Goal: Transaction & Acquisition: Purchase product/service

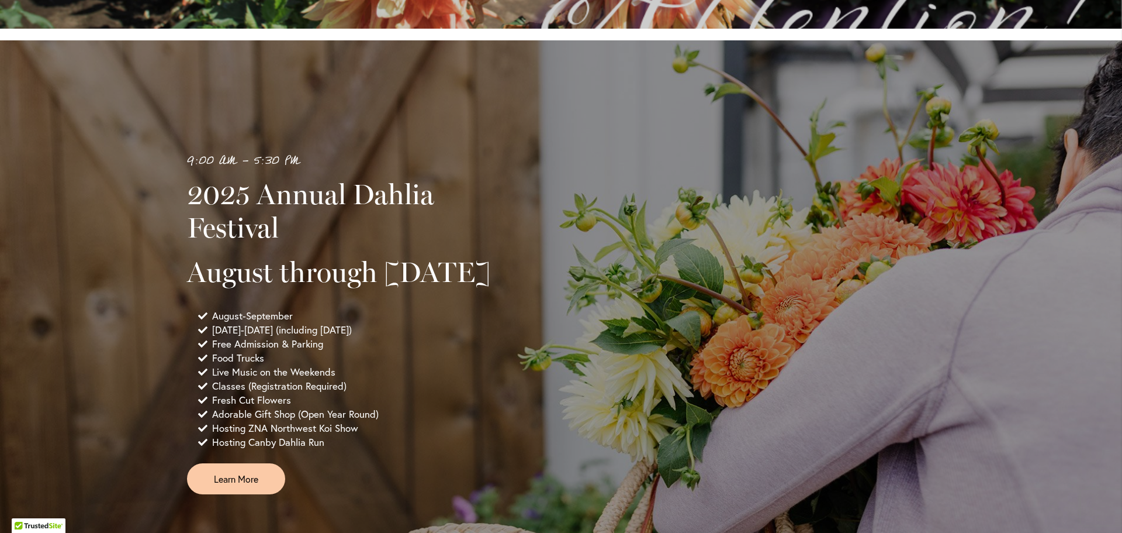
scroll to position [818, 0]
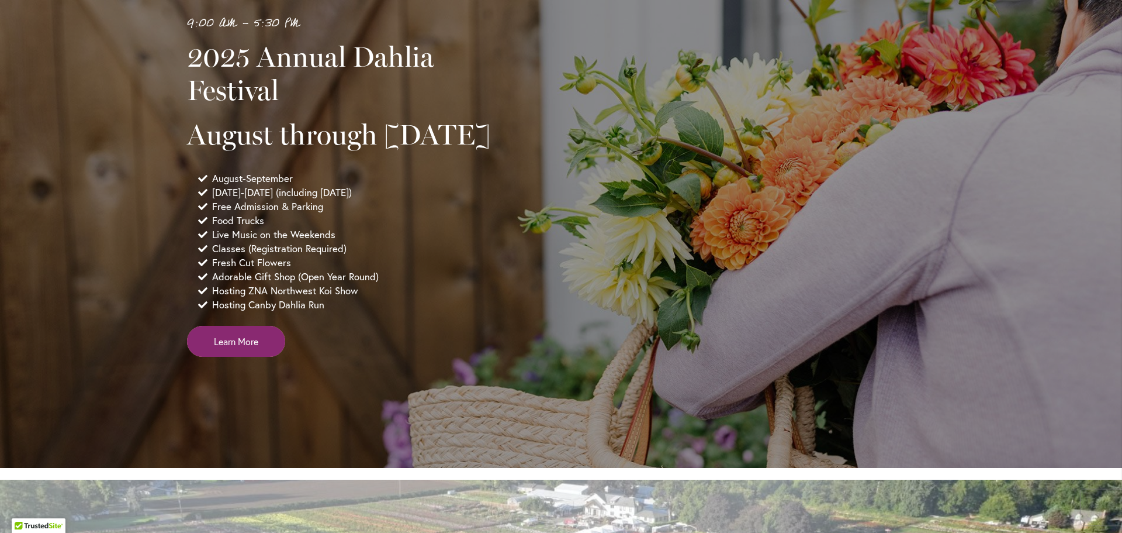
click at [246, 348] on span "Learn More" at bounding box center [236, 340] width 44 height 13
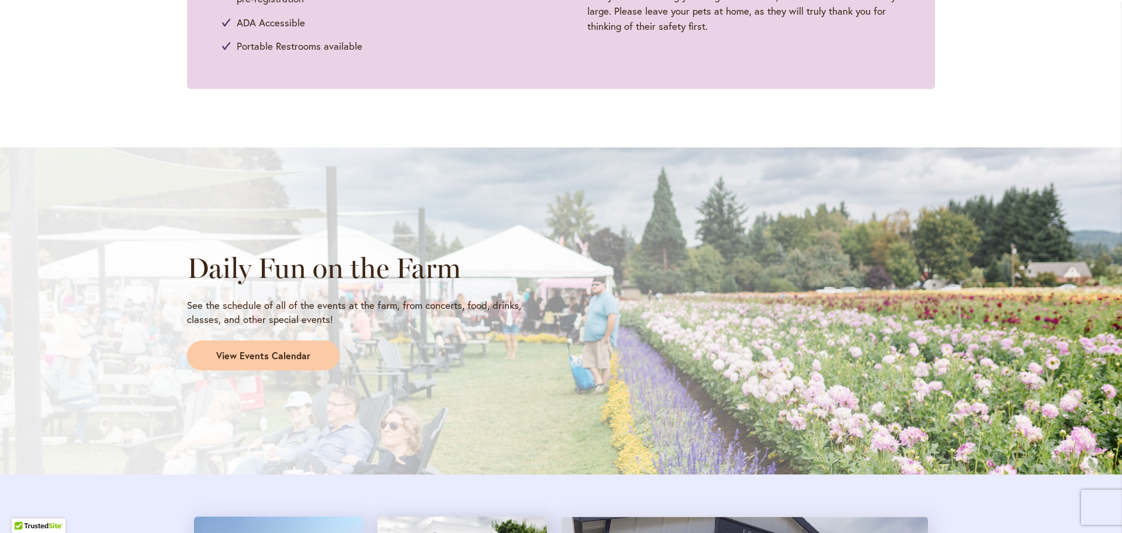
scroll to position [877, 0]
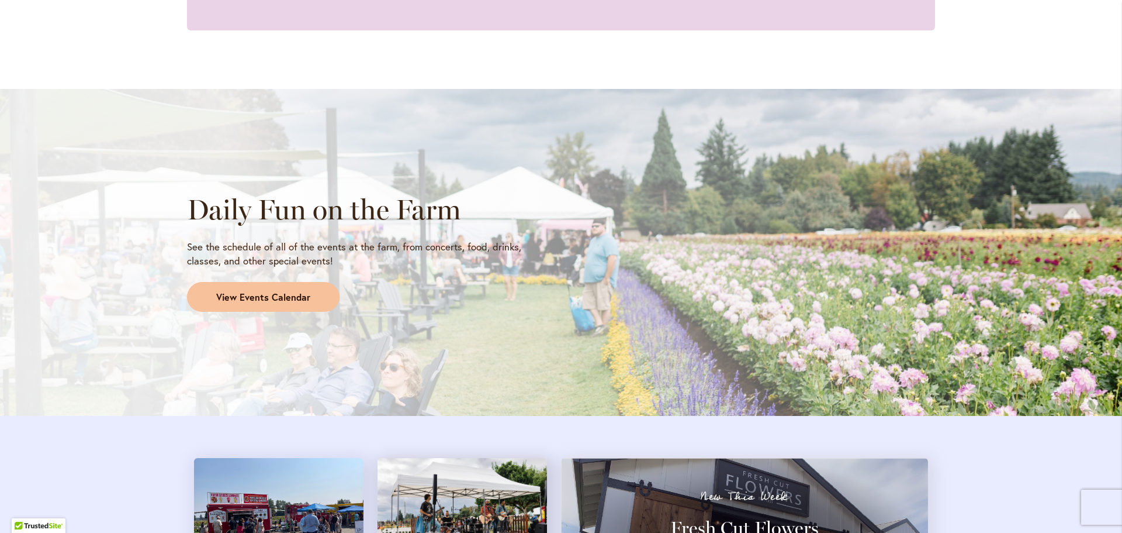
click at [286, 295] on span "View Events Calendar" at bounding box center [263, 297] width 94 height 13
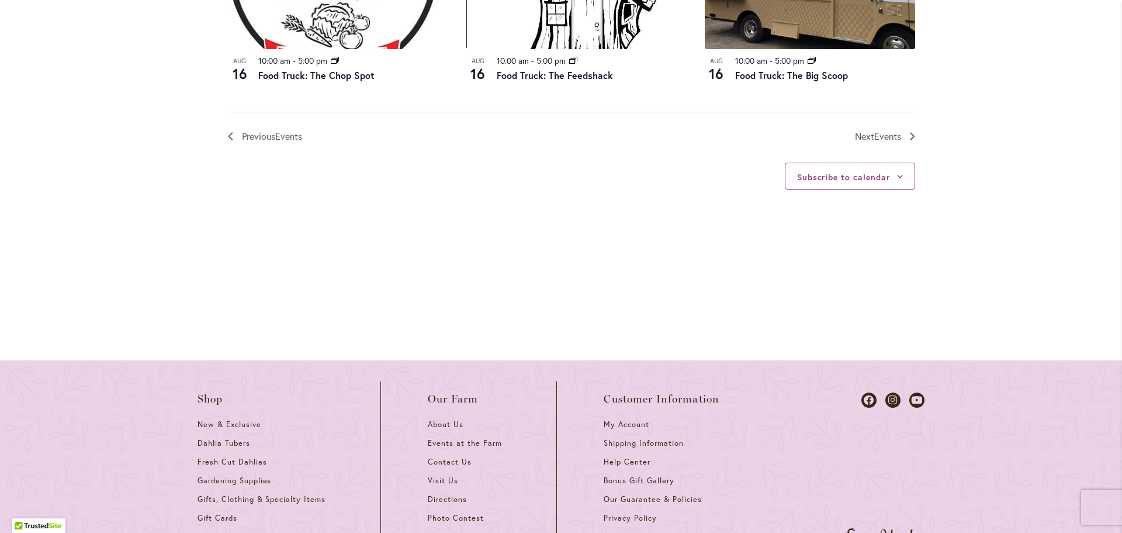
scroll to position [1461, 0]
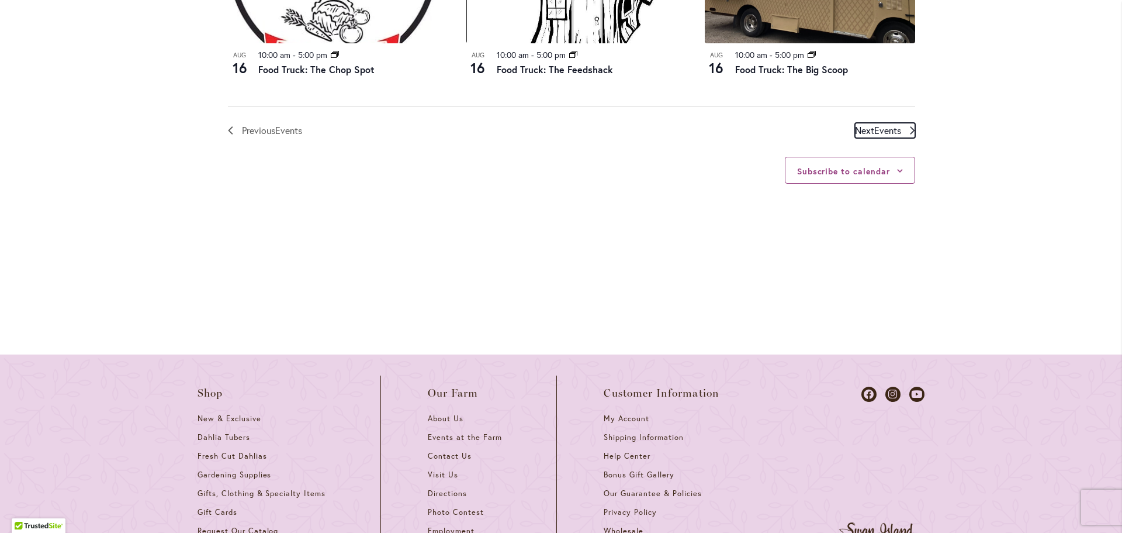
click at [891, 125] on span "Events" at bounding box center [888, 130] width 27 height 12
click at [0, 0] on div "12 events found." at bounding box center [0, 0] width 0 height 0
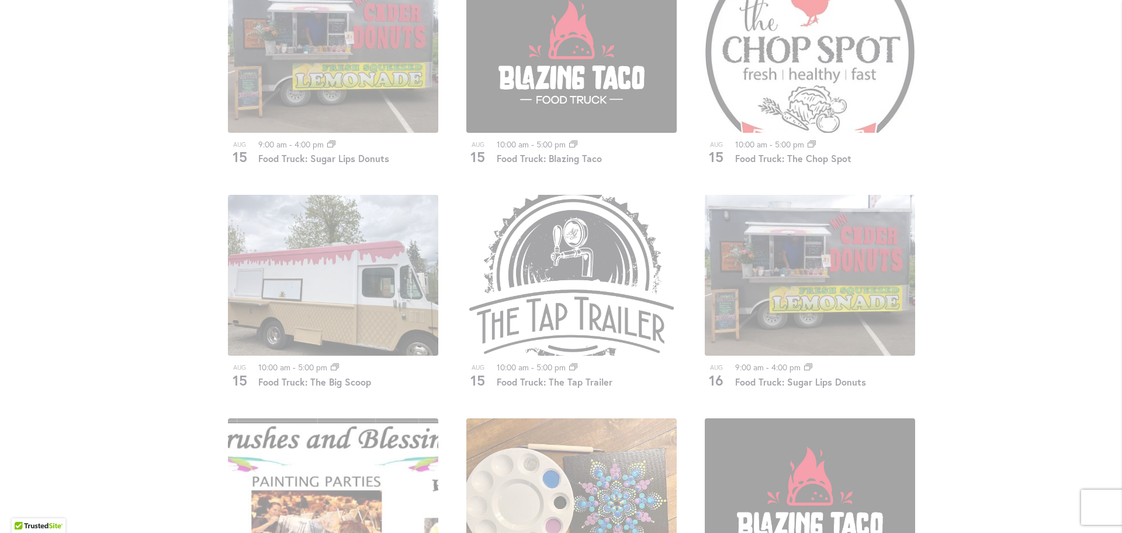
scroll to position [693, 0]
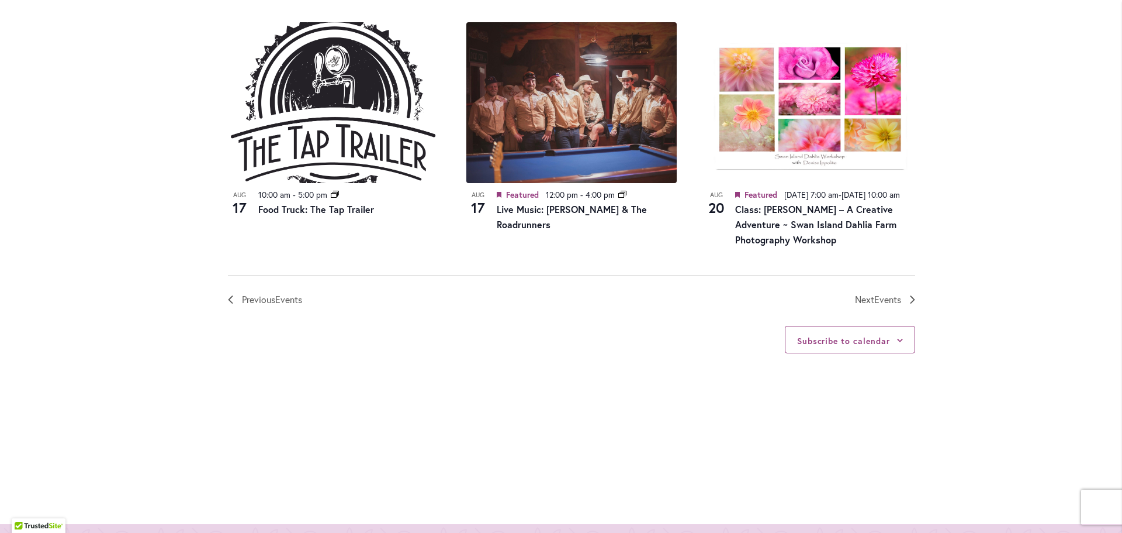
scroll to position [1395, 0]
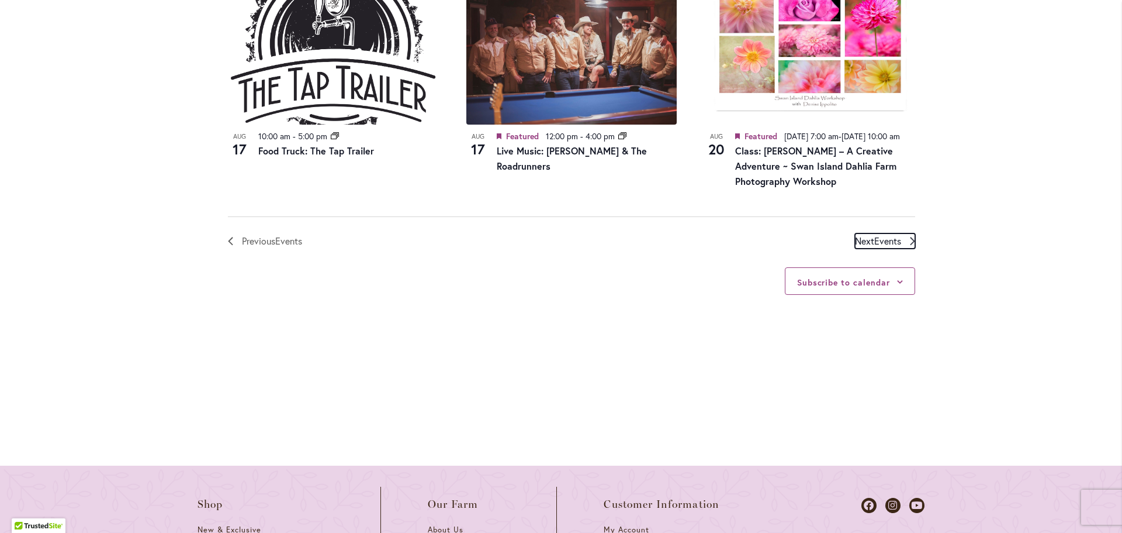
click at [862, 248] on span "Next Events" at bounding box center [878, 240] width 46 height 15
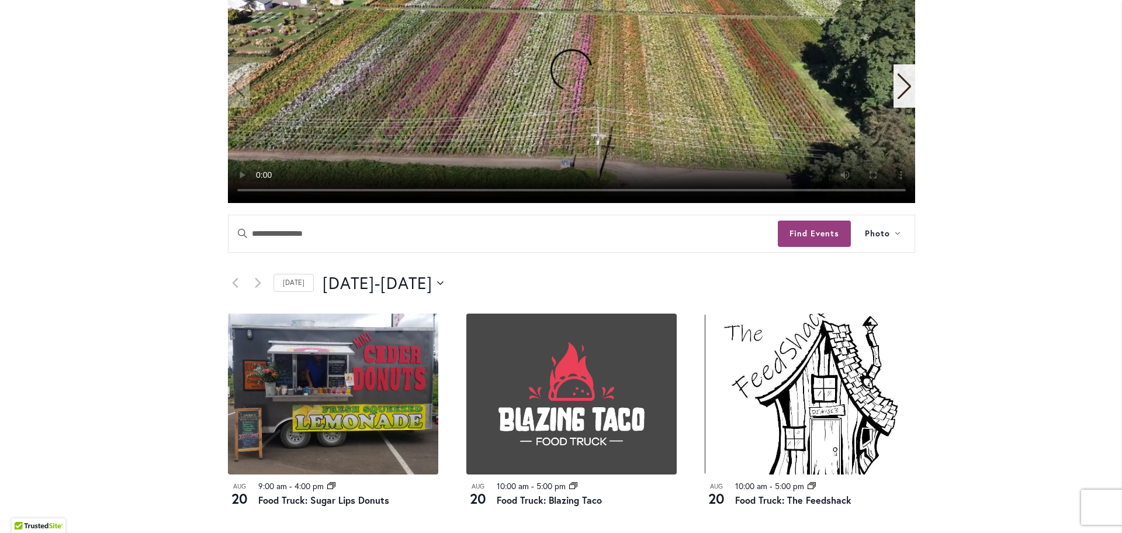
scroll to position [343, 0]
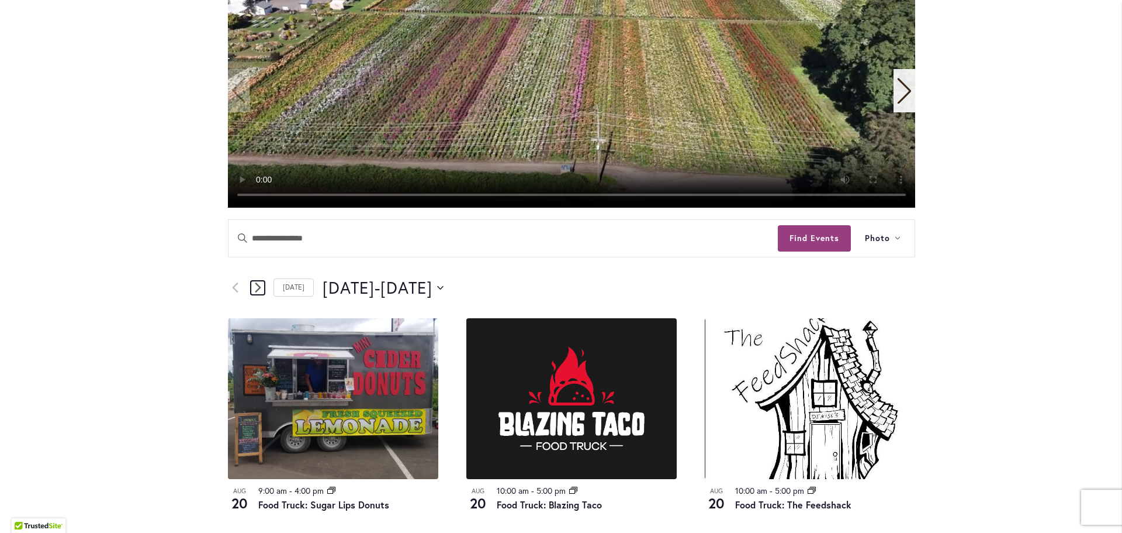
click at [255, 286] on icon "Next Events" at bounding box center [258, 287] width 6 height 10
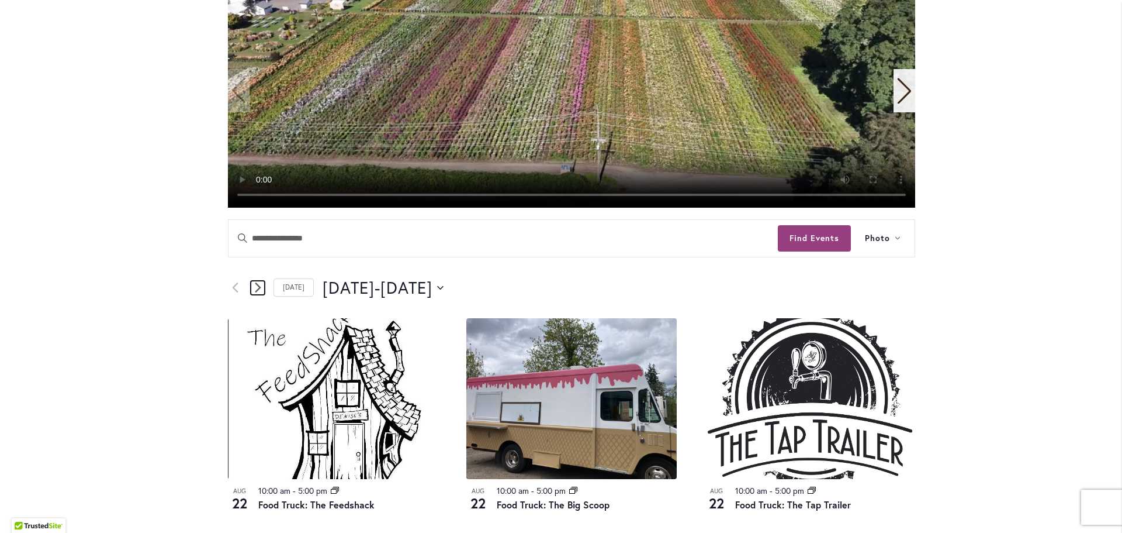
click at [255, 282] on icon "Next Events" at bounding box center [258, 287] width 6 height 11
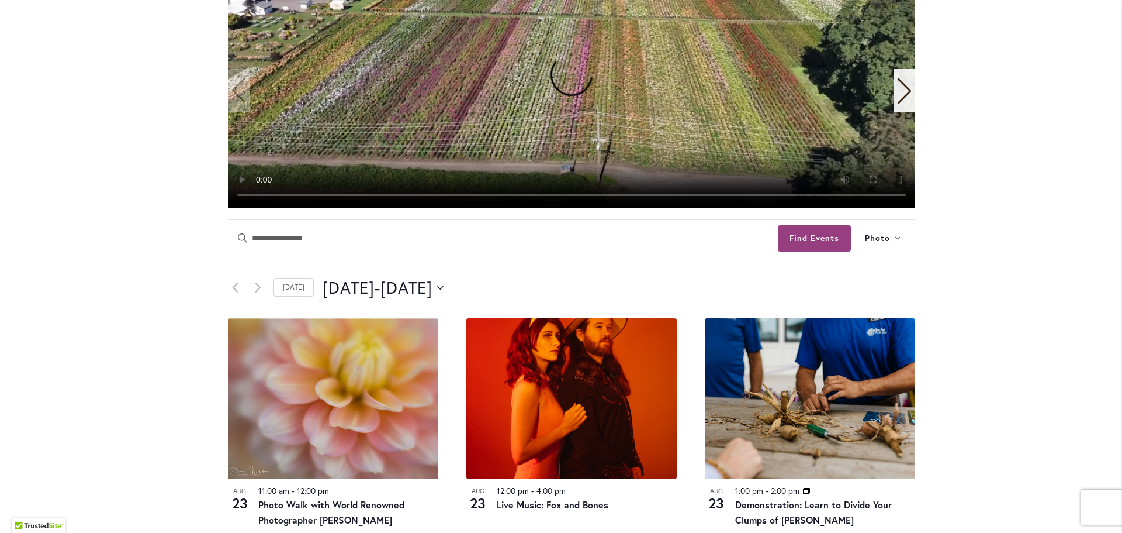
scroll to position [401, 0]
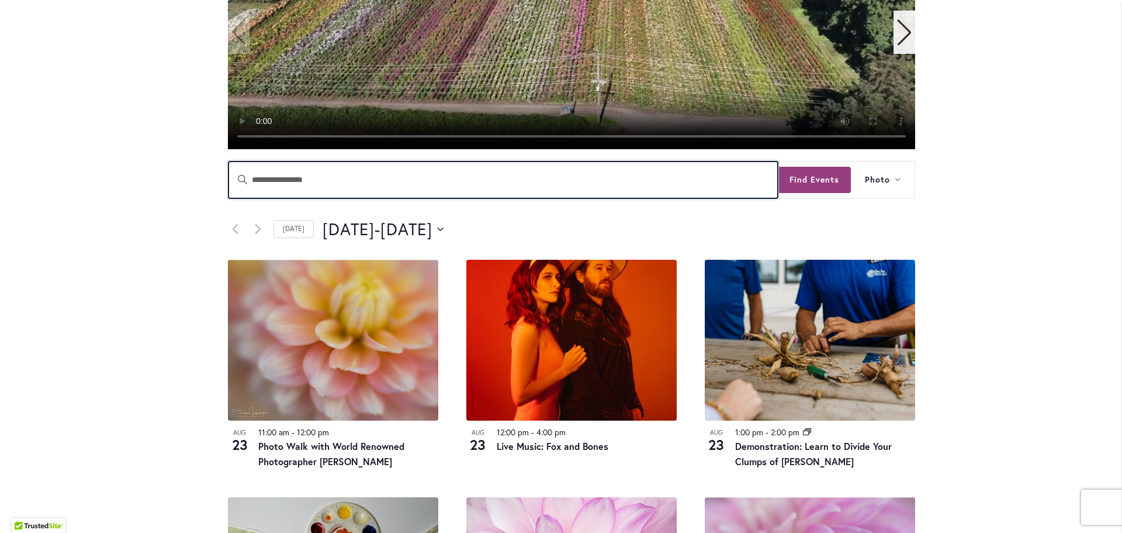
click at [283, 181] on input "Enter Keyword. Search for Events by Keyword." at bounding box center [503, 179] width 549 height 37
type input "*********"
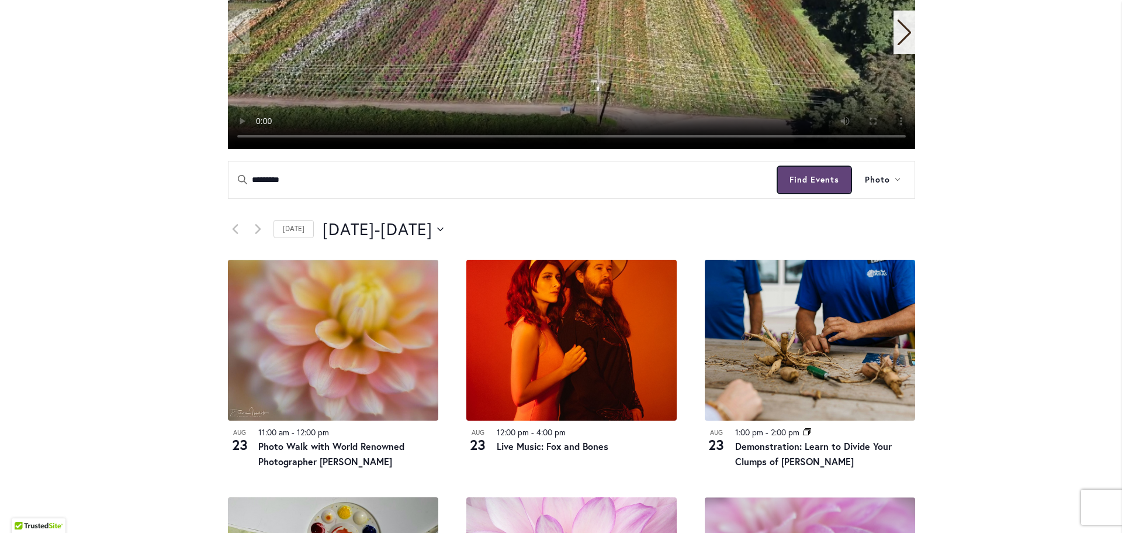
click at [801, 176] on button "Find Events" at bounding box center [814, 180] width 73 height 26
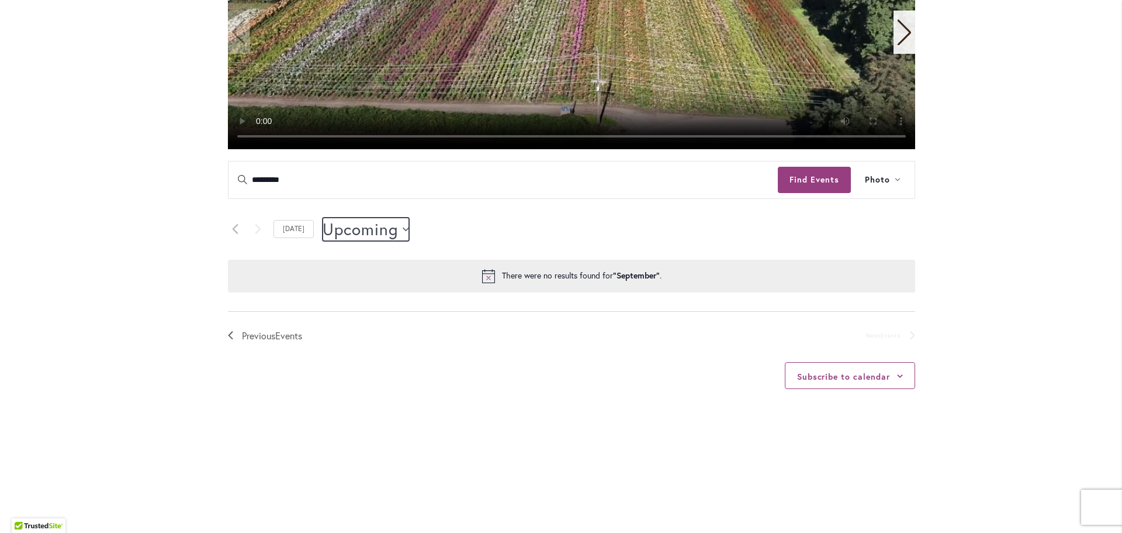
click at [398, 224] on button "Upcoming Upcoming" at bounding box center [366, 228] width 87 height 23
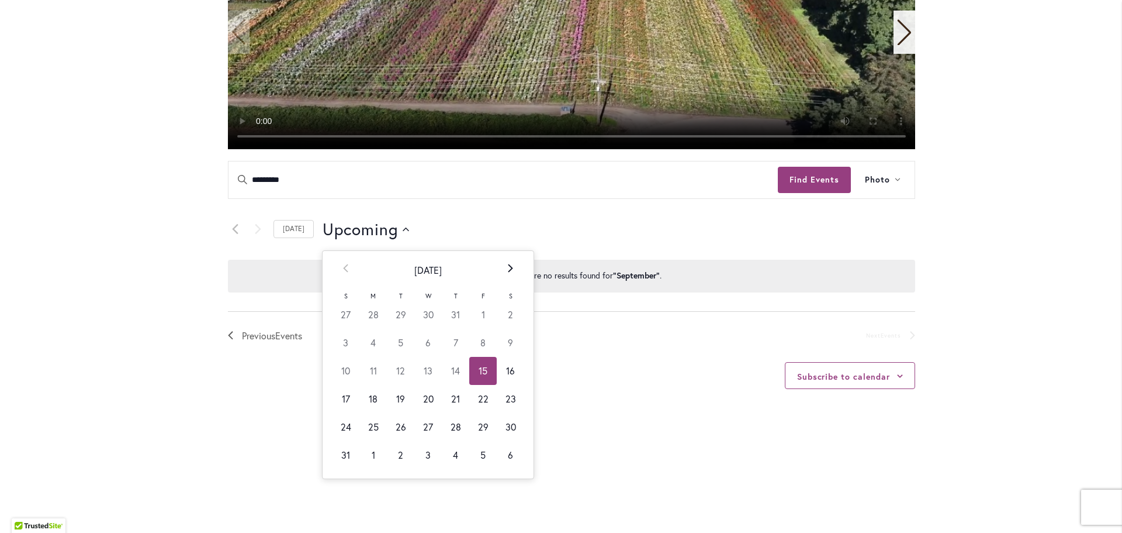
click at [508, 267] on icon at bounding box center [510, 268] width 5 height 8
click at [503, 314] on td "6" at bounding box center [510, 314] width 27 height 28
type input "********"
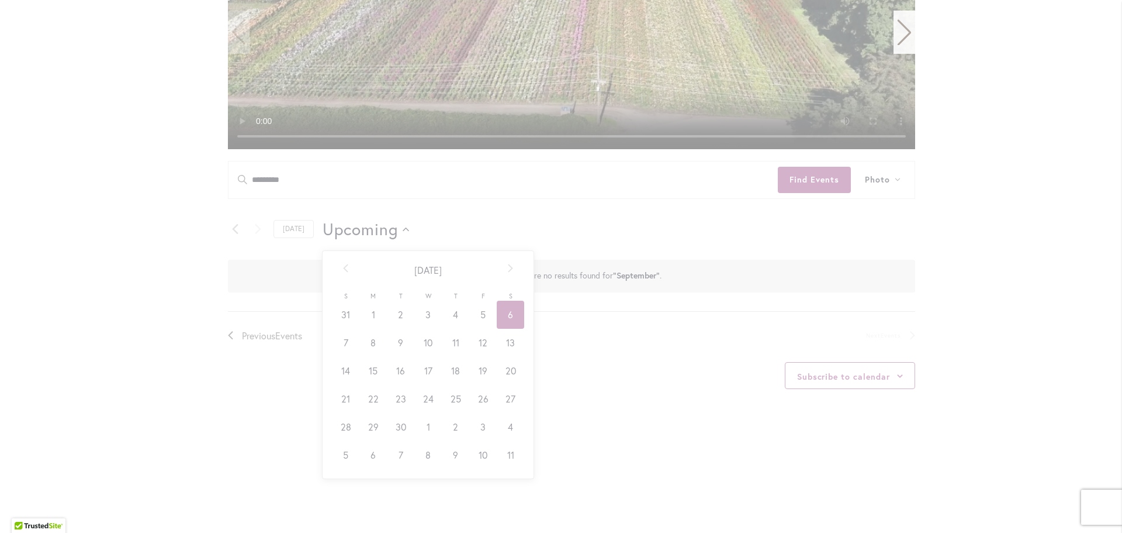
scroll to position [0, 42]
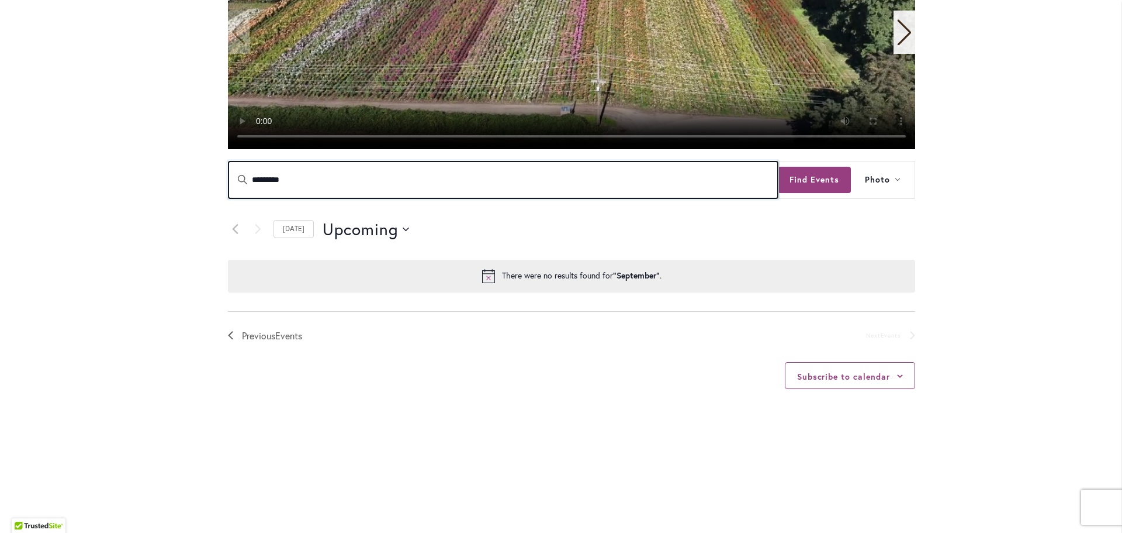
click at [292, 176] on input "*********" at bounding box center [503, 179] width 549 height 37
drag, startPoint x: 292, startPoint y: 176, endPoint x: 244, endPoint y: 177, distance: 48.5
click at [244, 177] on input "*********" at bounding box center [503, 179] width 549 height 37
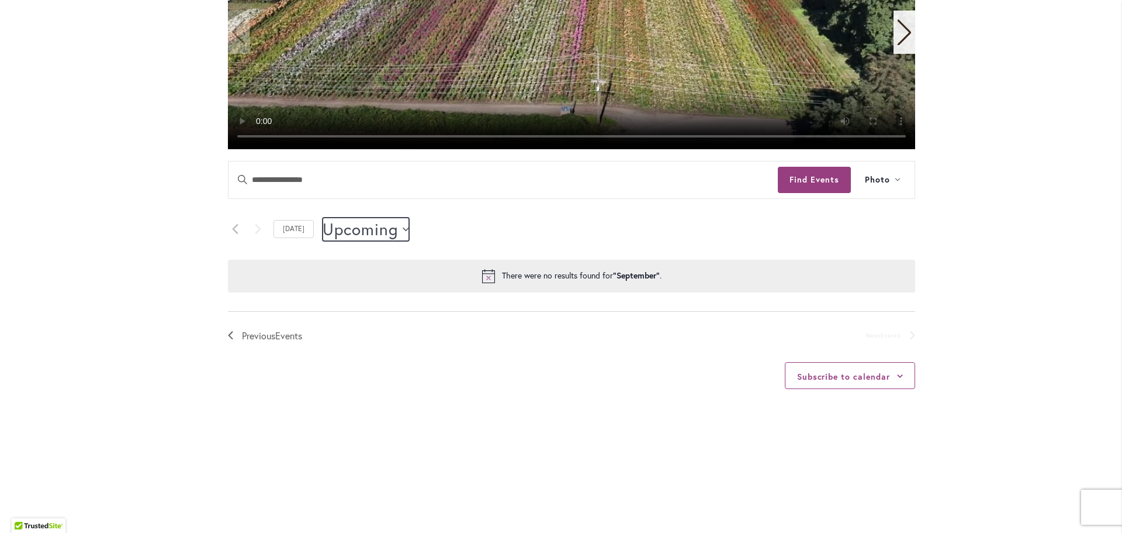
click at [403, 227] on icon "Click to toggle datepicker" at bounding box center [406, 229] width 6 height 4
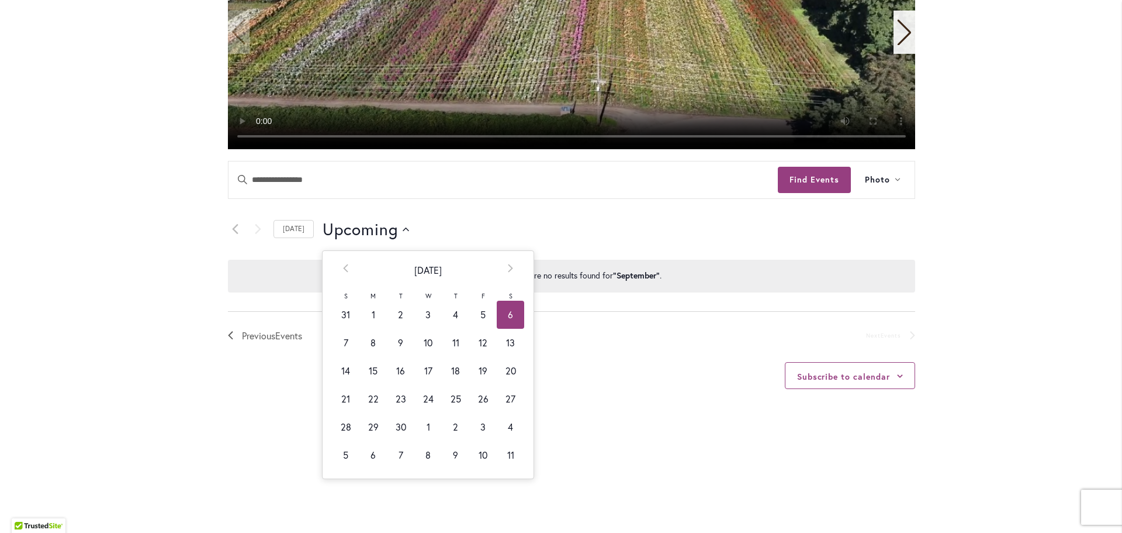
click at [500, 307] on td "6" at bounding box center [510, 314] width 27 height 28
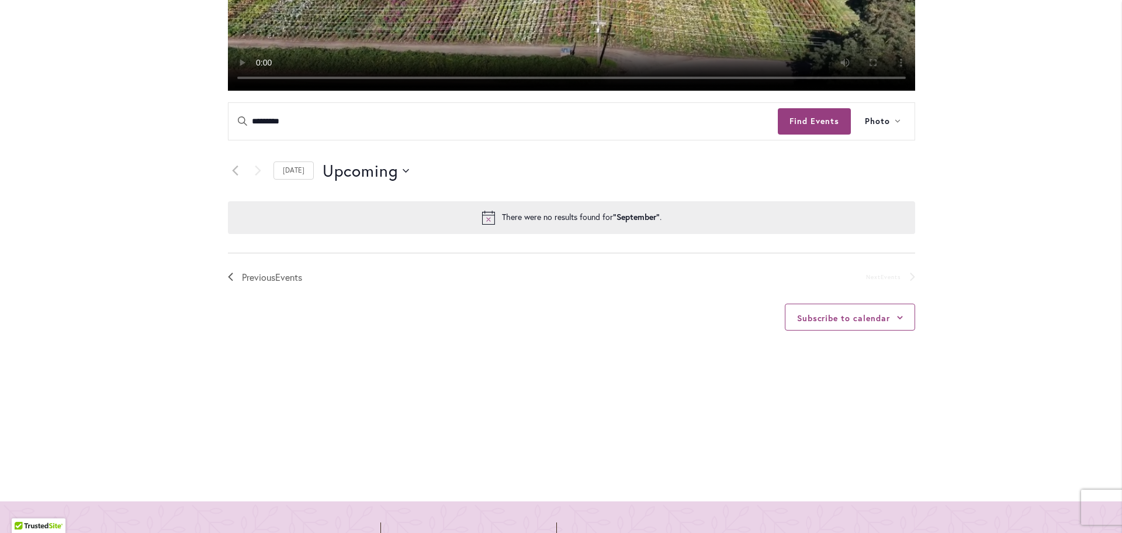
scroll to position [401, 0]
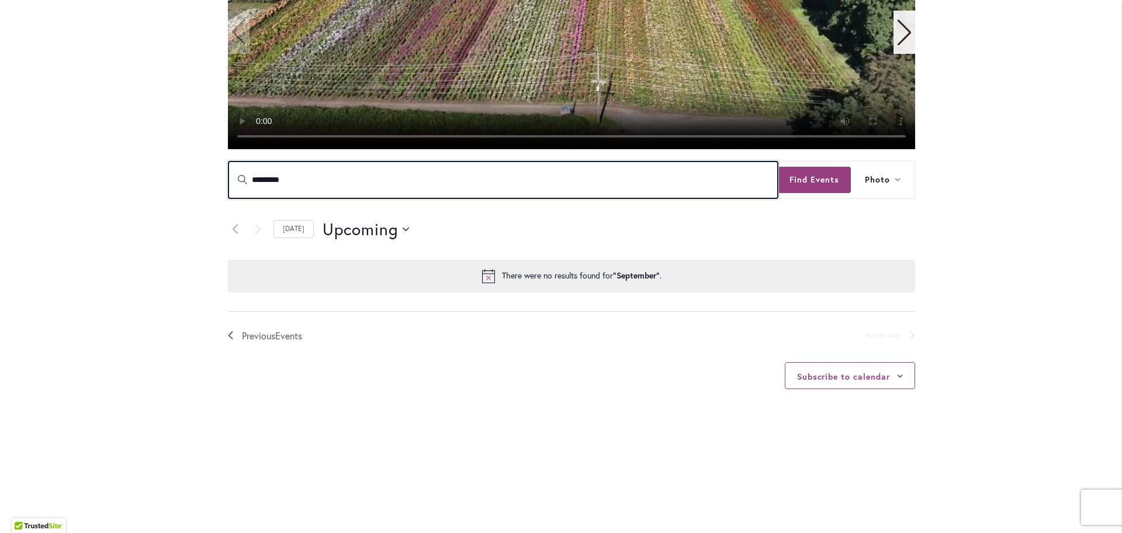
click at [294, 172] on input "*********" at bounding box center [503, 179] width 549 height 37
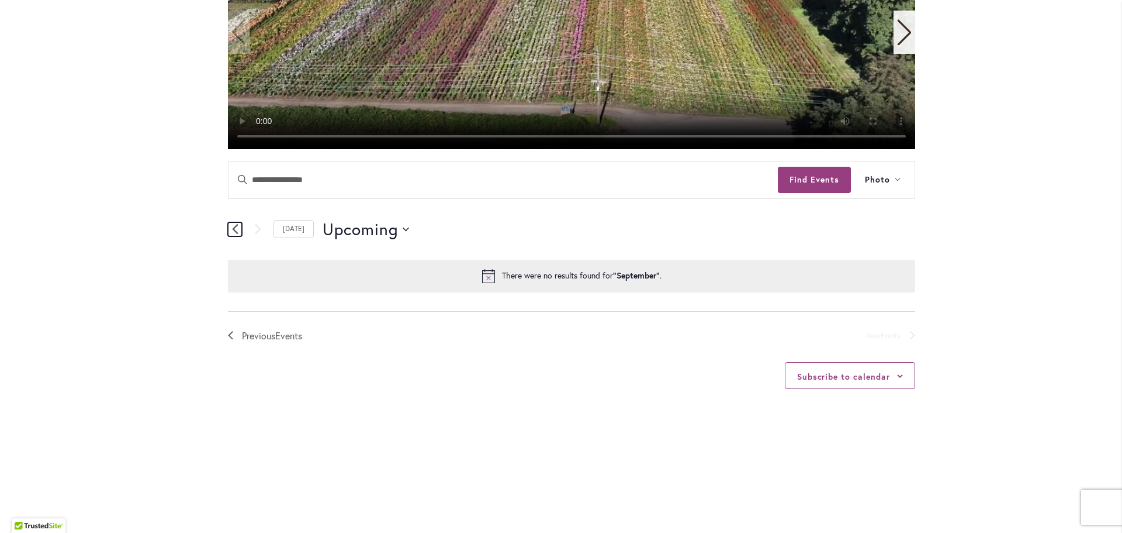
click at [232, 227] on icon "Previous Events" at bounding box center [235, 228] width 6 height 11
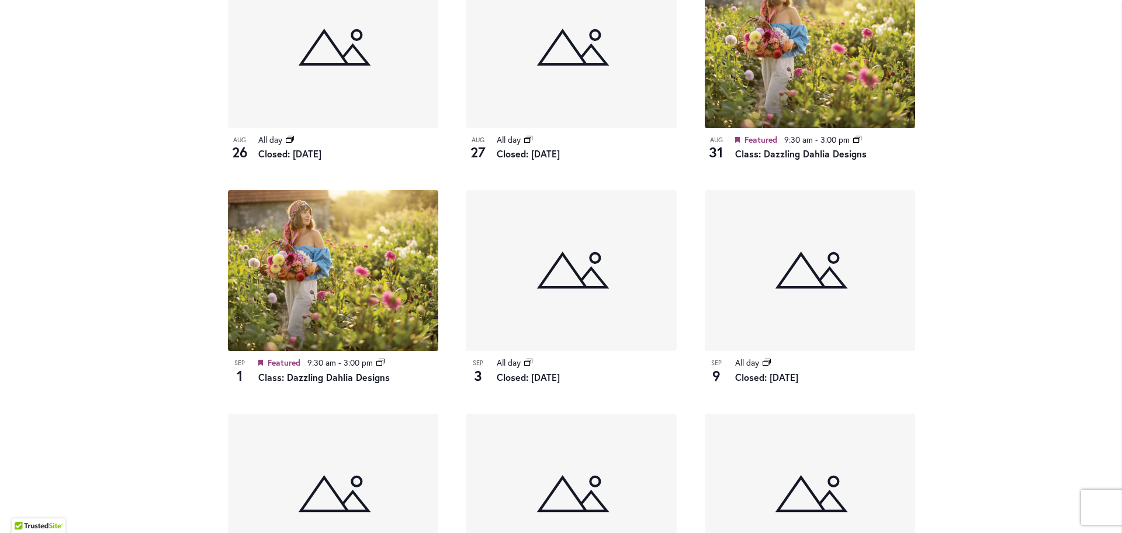
scroll to position [635, 0]
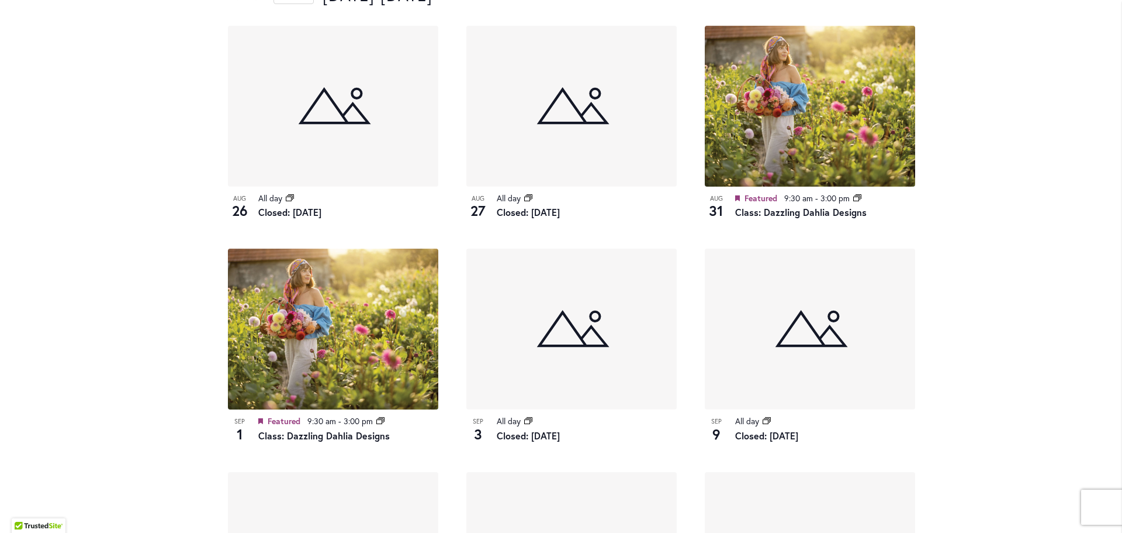
click at [691, 350] on article "Sep 9 All day Event Series Closed: Monday" at bounding box center [810, 345] width 239 height 195
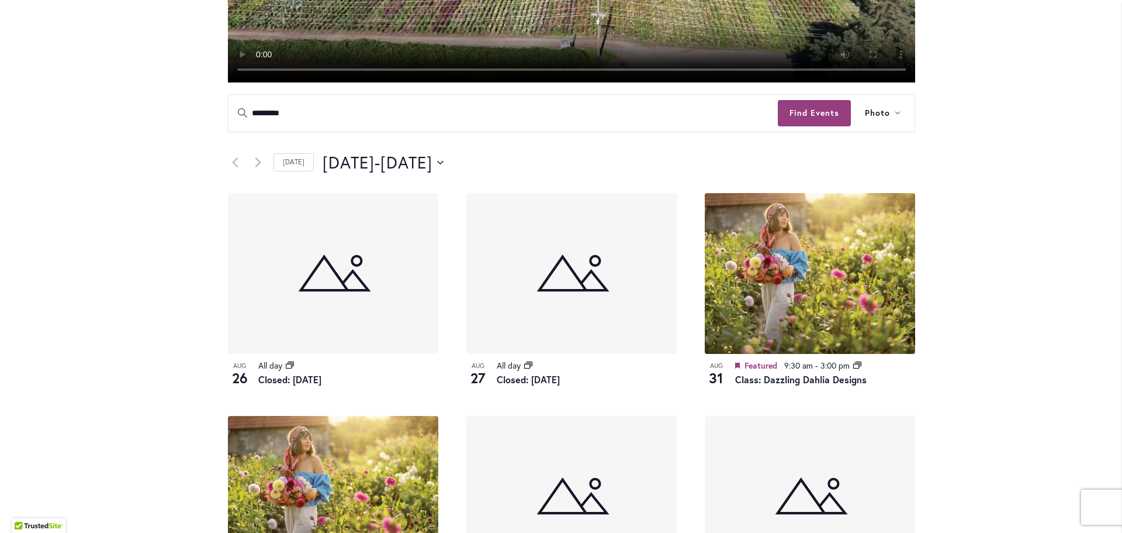
scroll to position [401, 0]
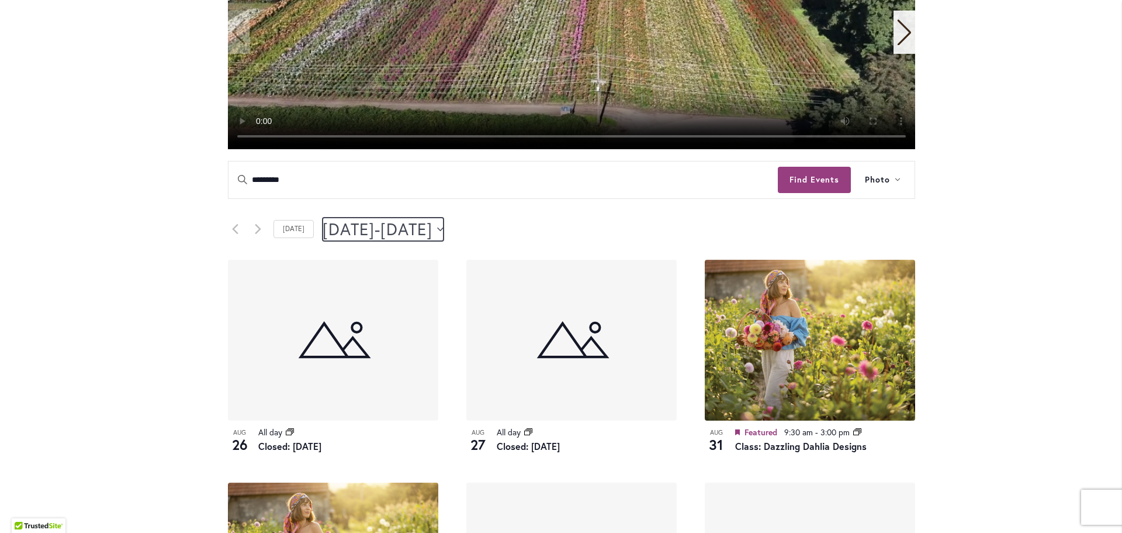
click at [433, 229] on span "September 6" at bounding box center [407, 228] width 52 height 23
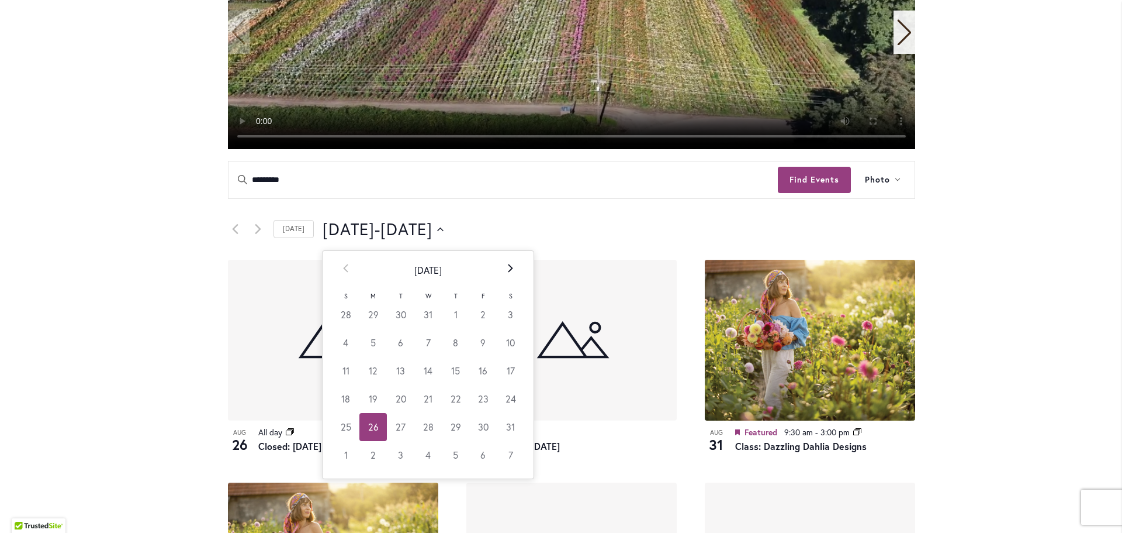
click at [508, 268] on icon at bounding box center [510, 268] width 5 height 8
click at [474, 342] on td "6" at bounding box center [482, 343] width 27 height 28
type input "********"
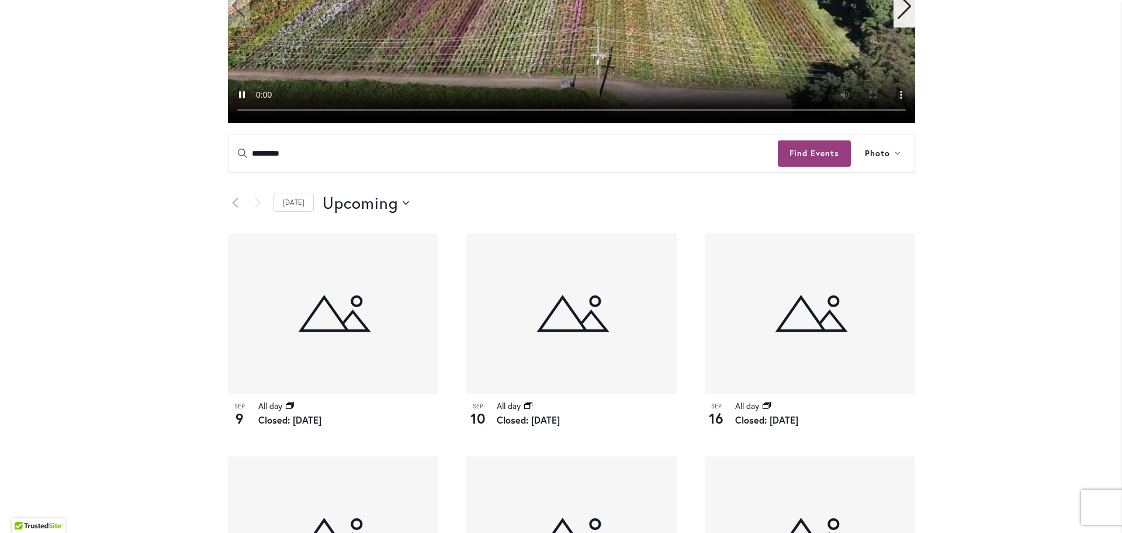
scroll to position [401, 0]
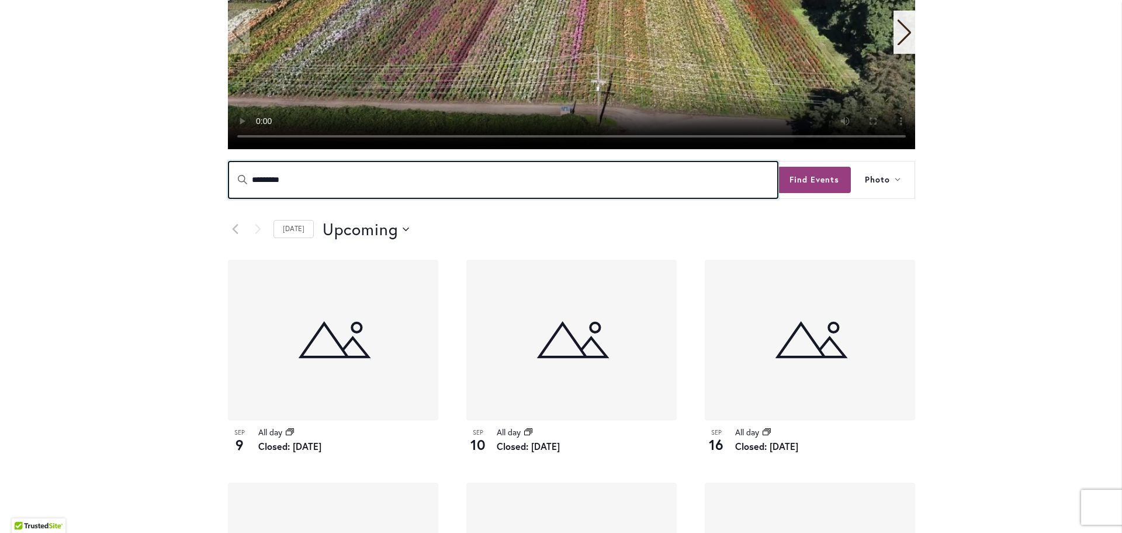
click at [295, 178] on input "*********" at bounding box center [503, 179] width 549 height 37
type input "*"
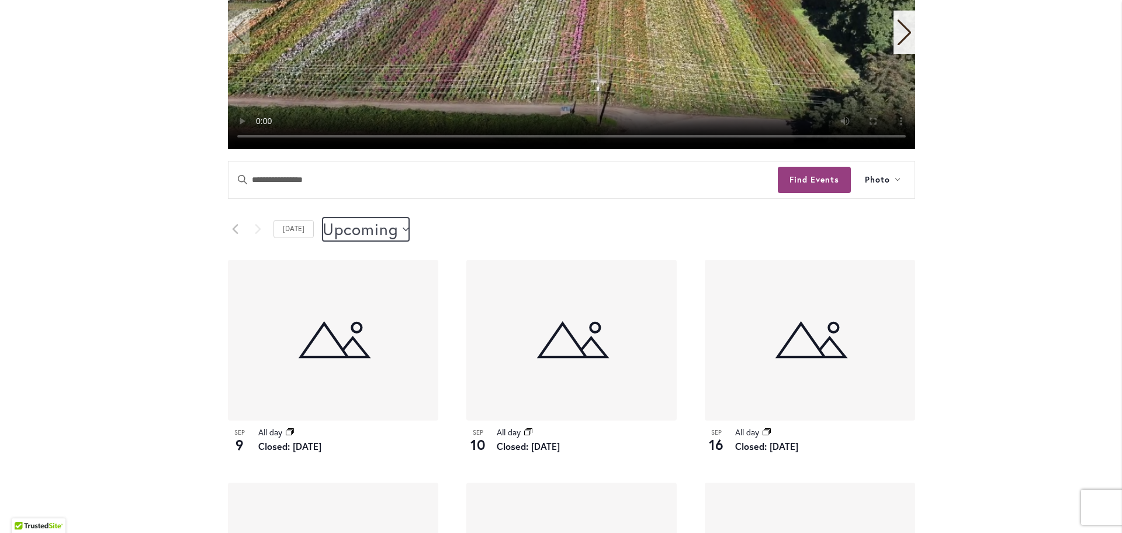
click at [360, 227] on span "Upcoming" at bounding box center [360, 228] width 75 height 23
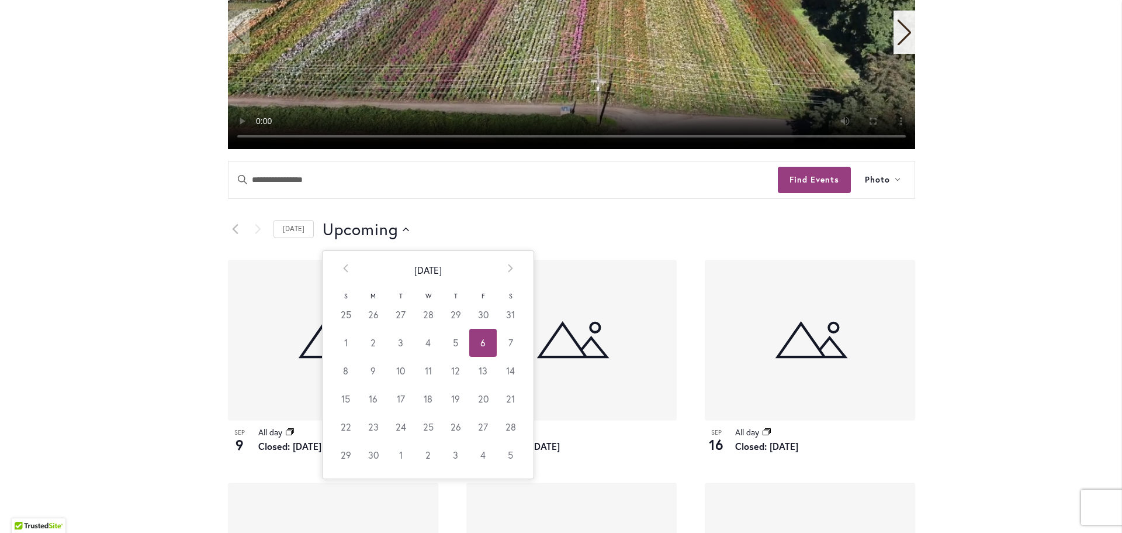
click at [475, 341] on td "6" at bounding box center [482, 343] width 27 height 28
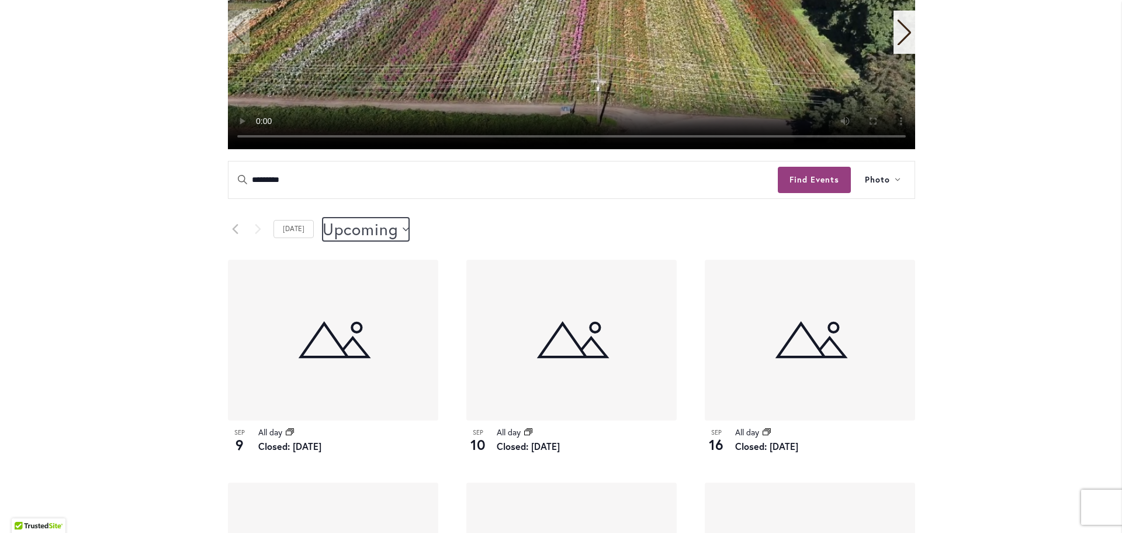
click at [403, 228] on icon "Click to toggle datepicker" at bounding box center [406, 229] width 6 height 4
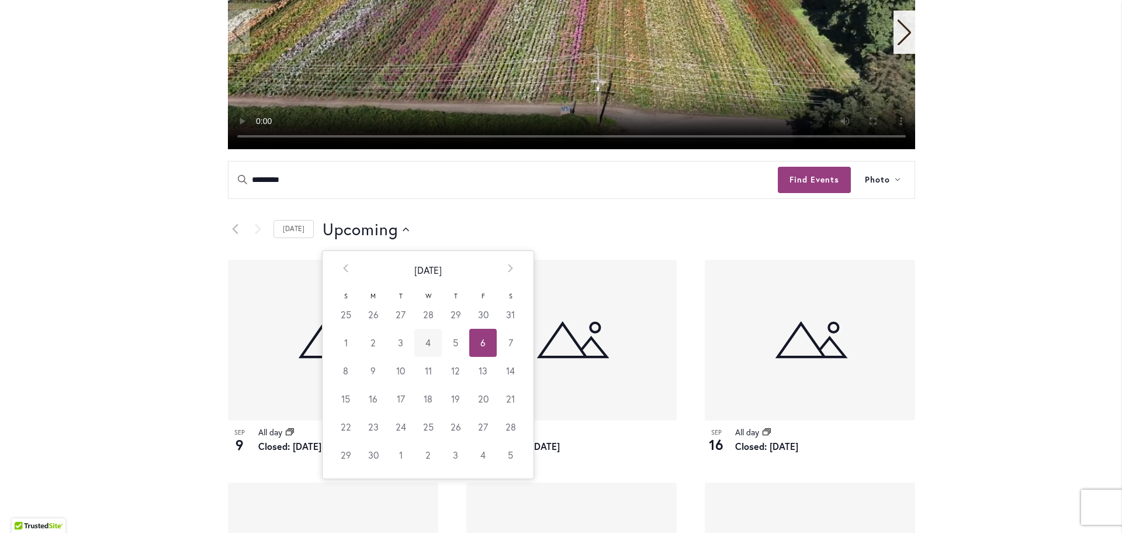
click at [420, 339] on td "4" at bounding box center [427, 343] width 27 height 28
type input "********"
click at [0, 0] on div "7 events found." at bounding box center [0, 0] width 0 height 0
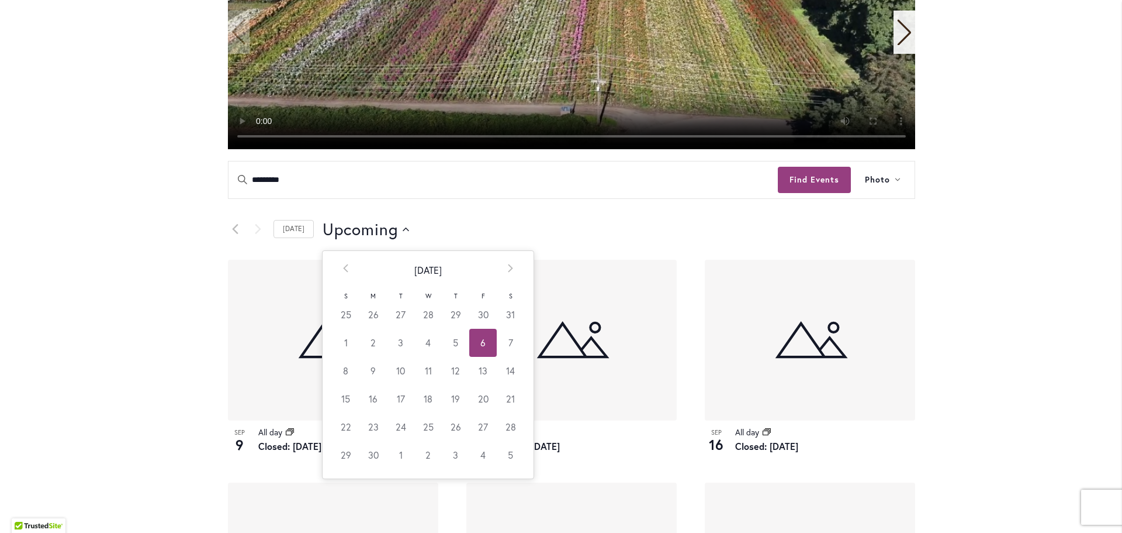
scroll to position [0, 0]
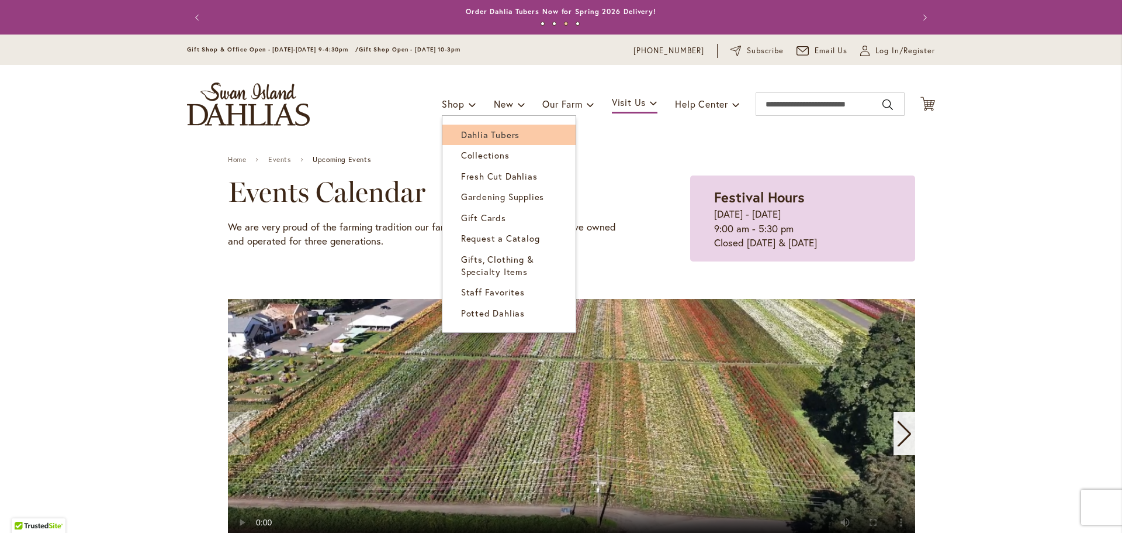
click at [465, 134] on span "Dahlia Tubers" at bounding box center [490, 135] width 58 height 12
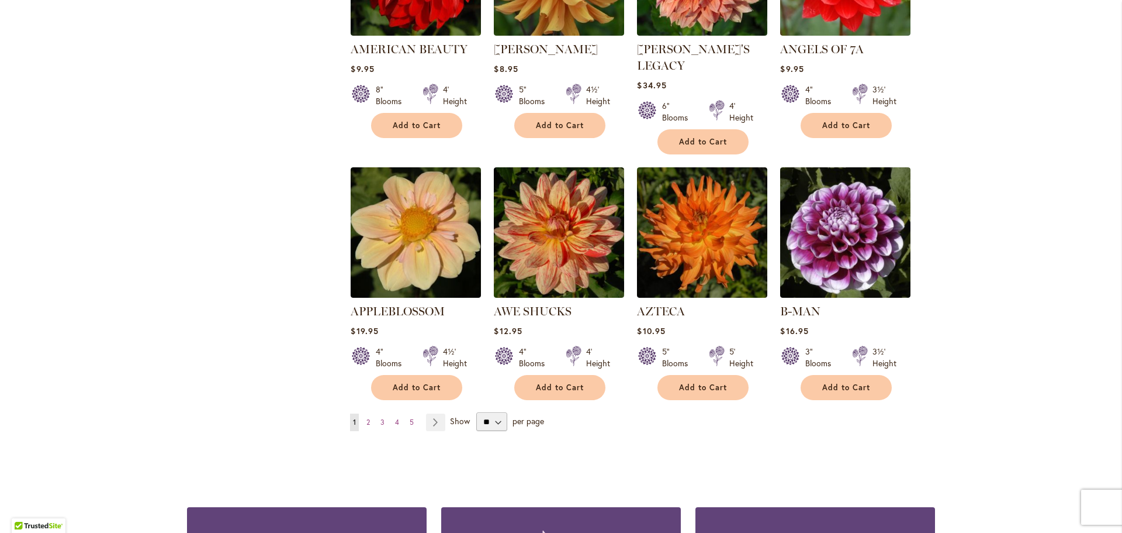
scroll to position [935, 0]
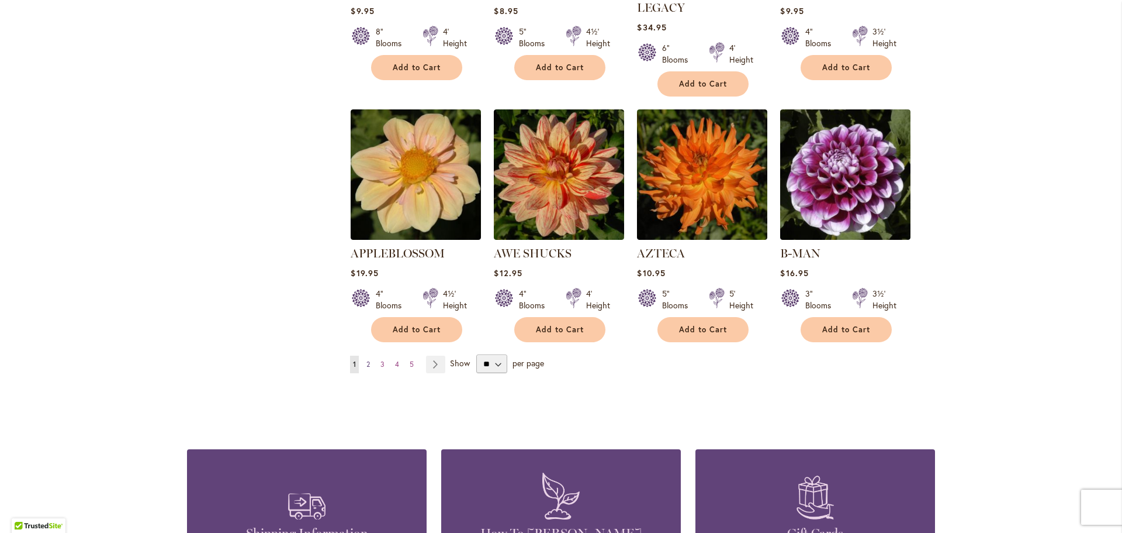
click at [367, 360] on span "2" at bounding box center [369, 364] width 4 height 9
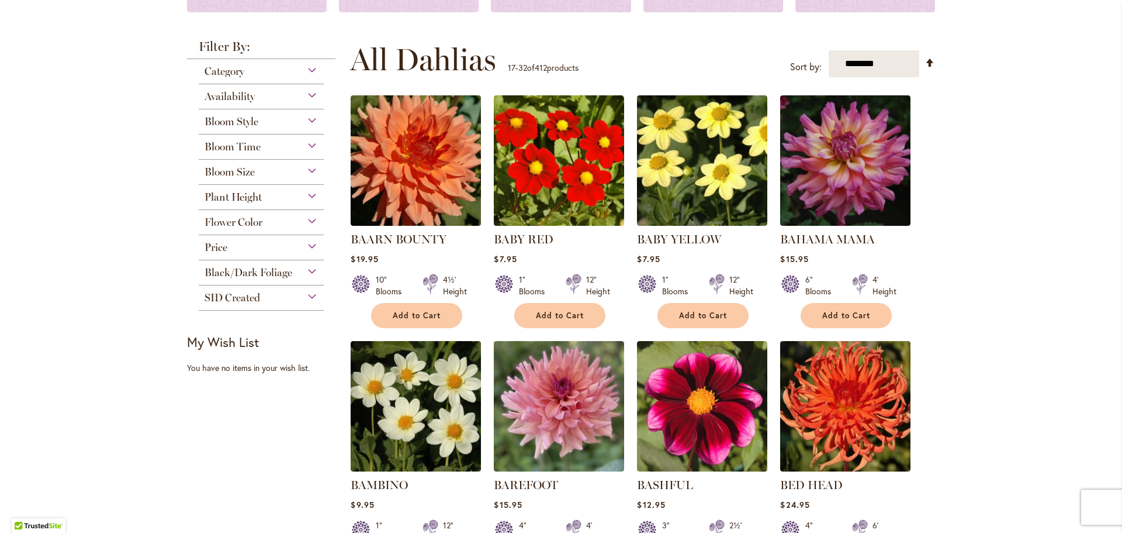
scroll to position [175, 0]
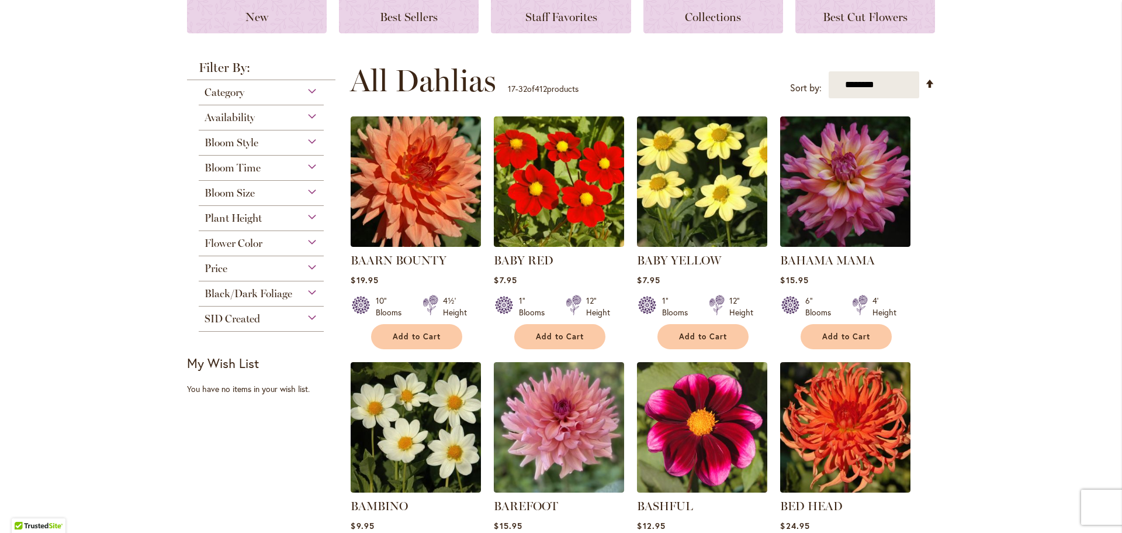
click at [307, 238] on div "Flower Color" at bounding box center [261, 240] width 125 height 19
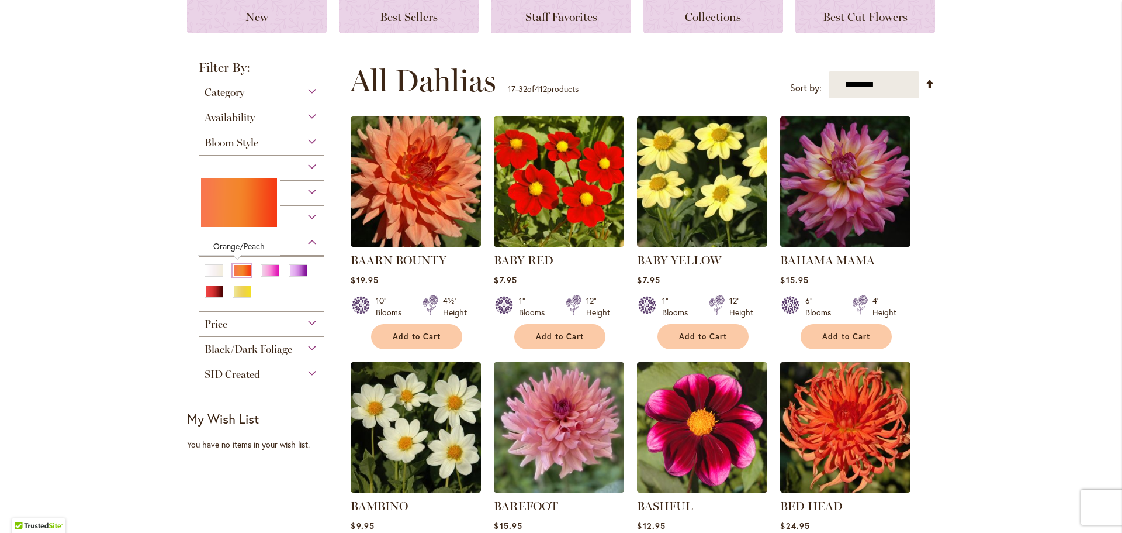
click at [236, 268] on div "Orange/Peach" at bounding box center [242, 270] width 19 height 12
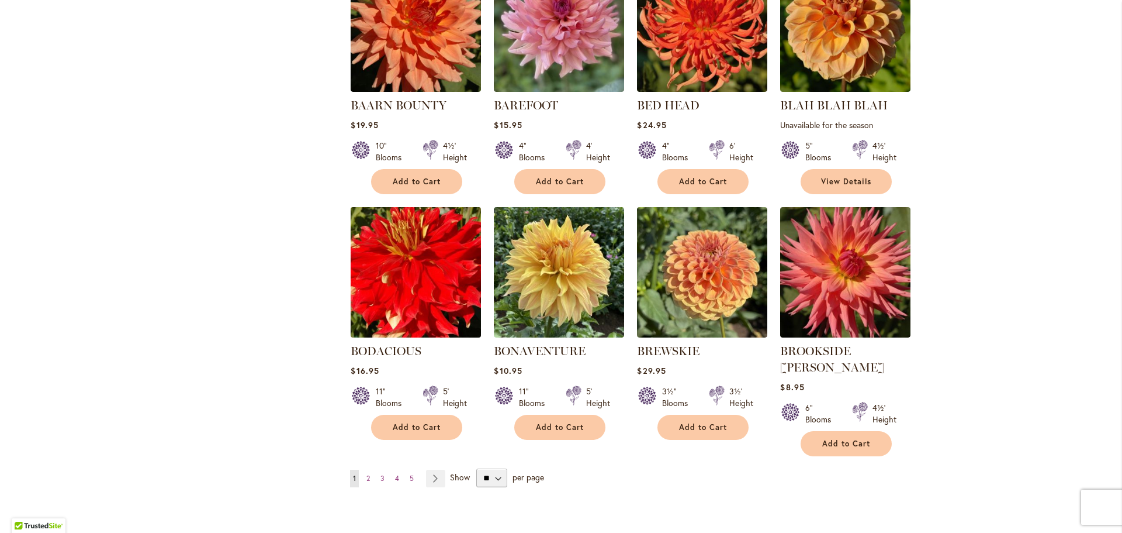
scroll to position [877, 0]
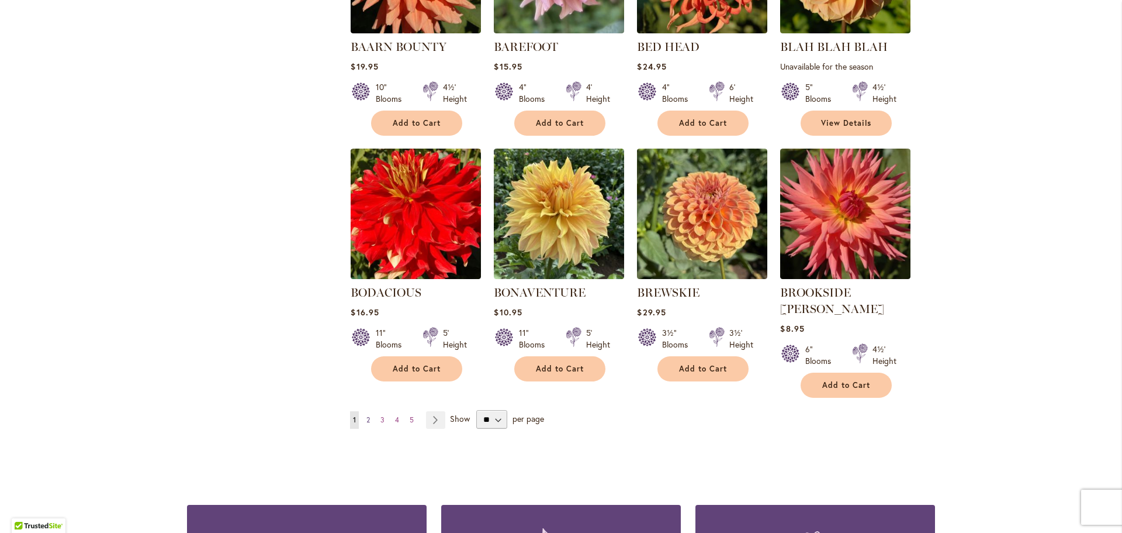
click at [367, 415] on span "2" at bounding box center [369, 419] width 4 height 9
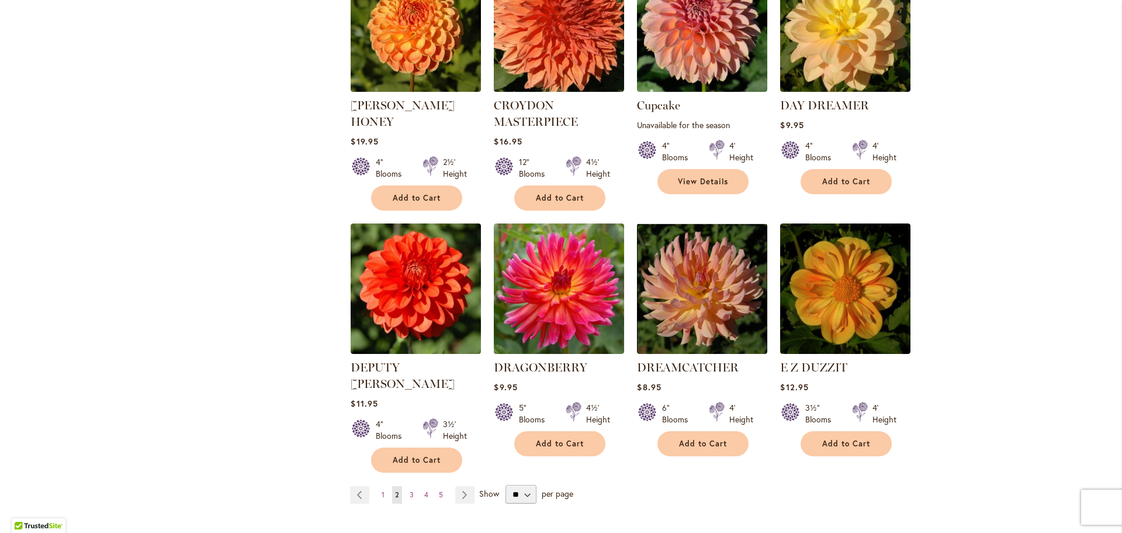
scroll to position [877, 0]
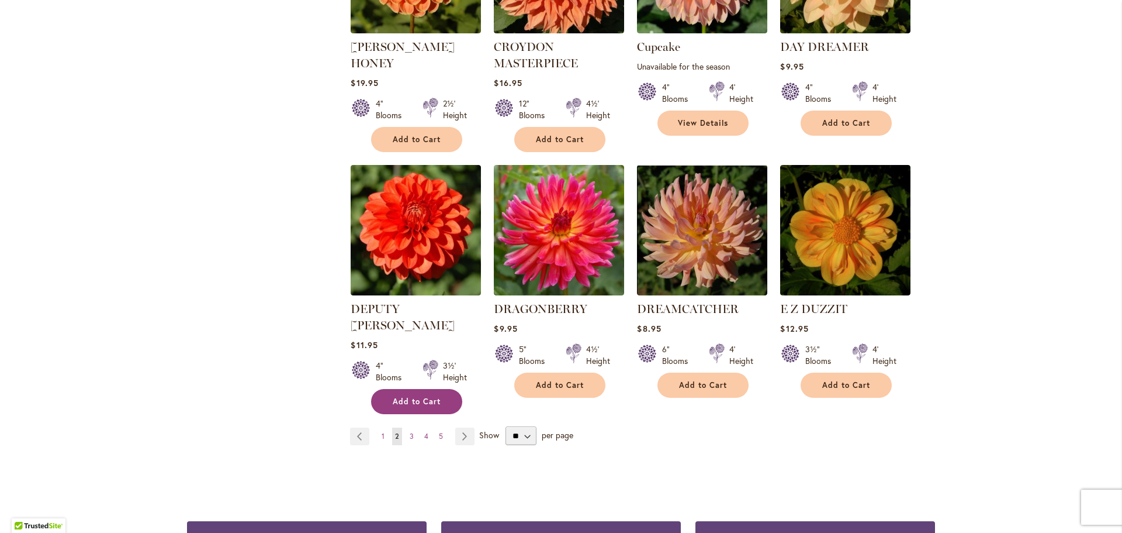
click at [410, 389] on button "Add to Cart" at bounding box center [416, 401] width 91 height 25
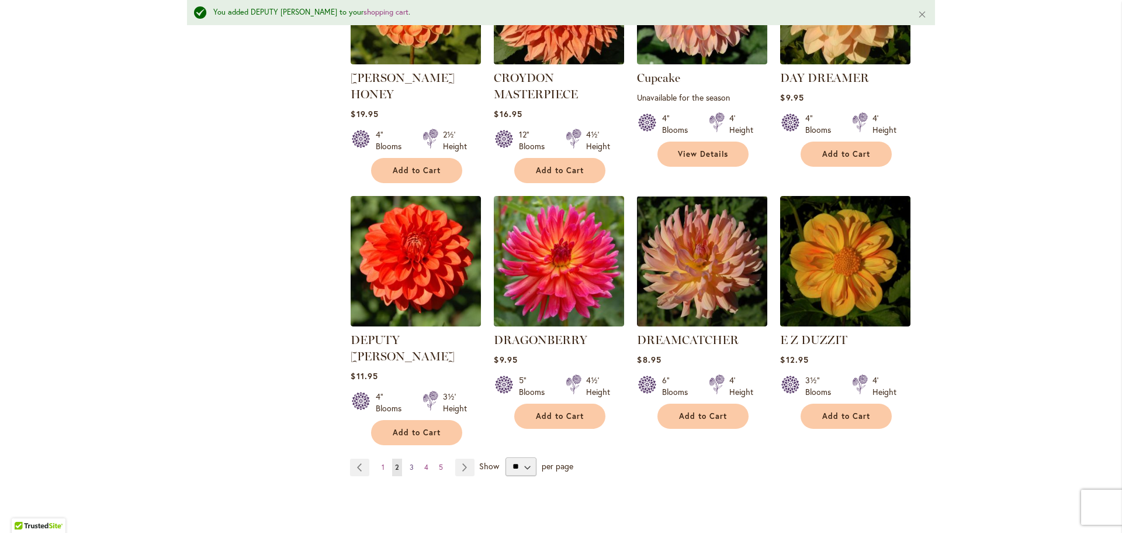
click at [410, 462] on span "3" at bounding box center [412, 466] width 4 height 9
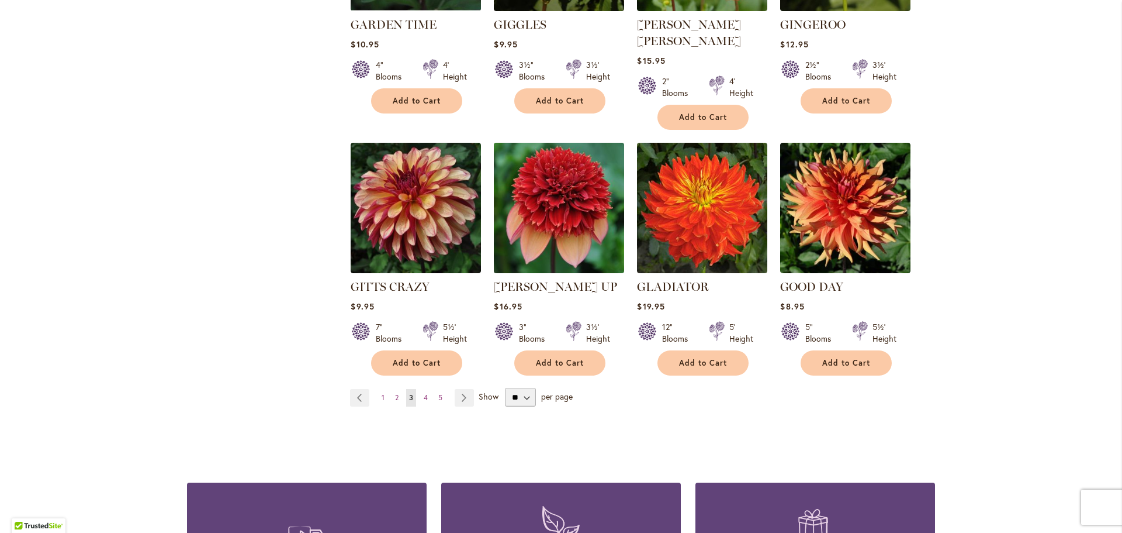
scroll to position [935, 0]
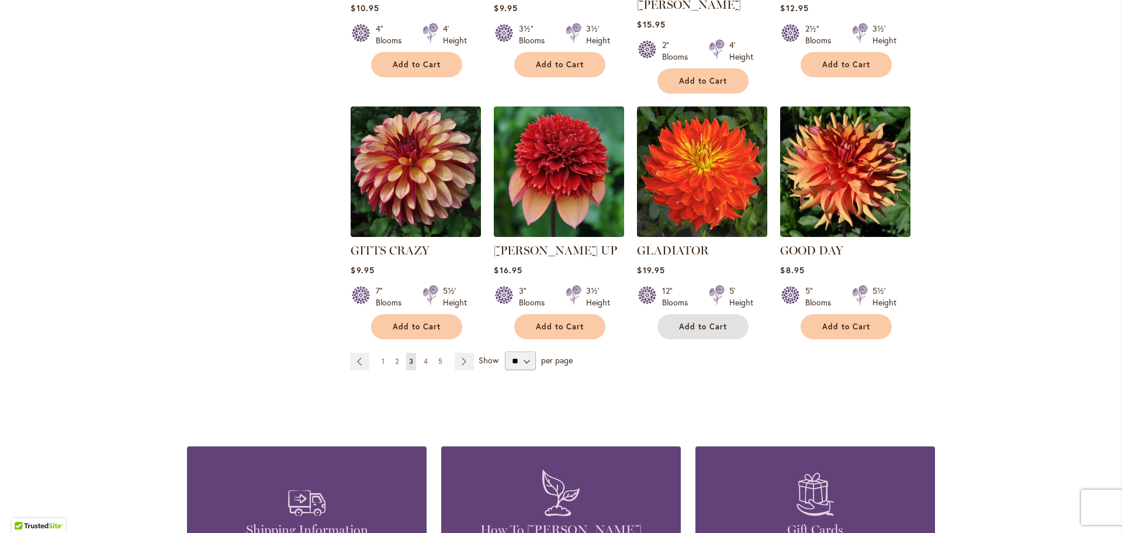
click at [688, 322] on span "Add to Cart" at bounding box center [703, 327] width 48 height 10
click at [688, 314] on form "Add to Cart" at bounding box center [703, 326] width 91 height 25
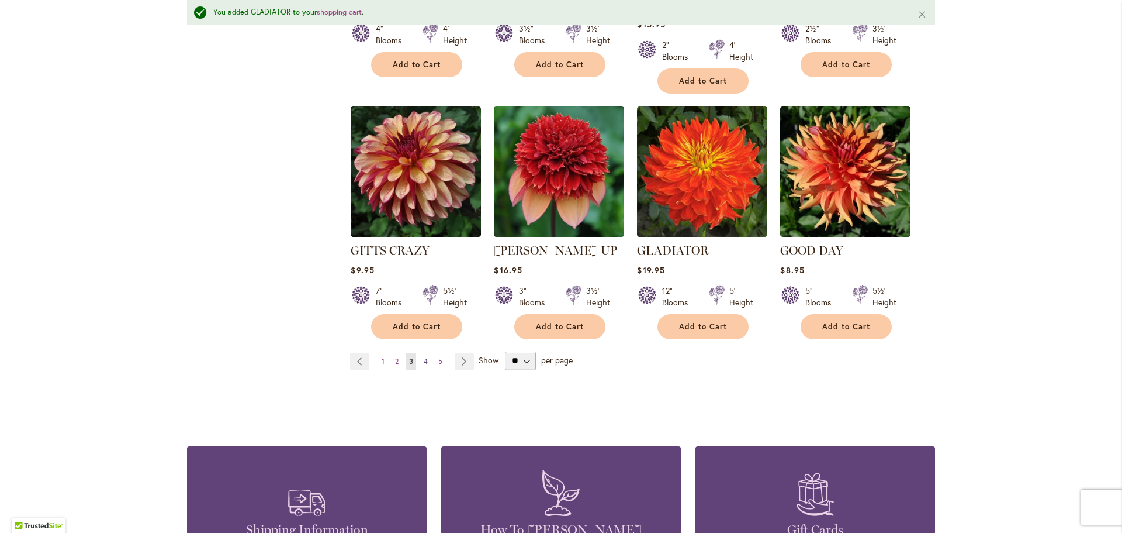
click at [424, 357] on span "4" at bounding box center [426, 361] width 4 height 9
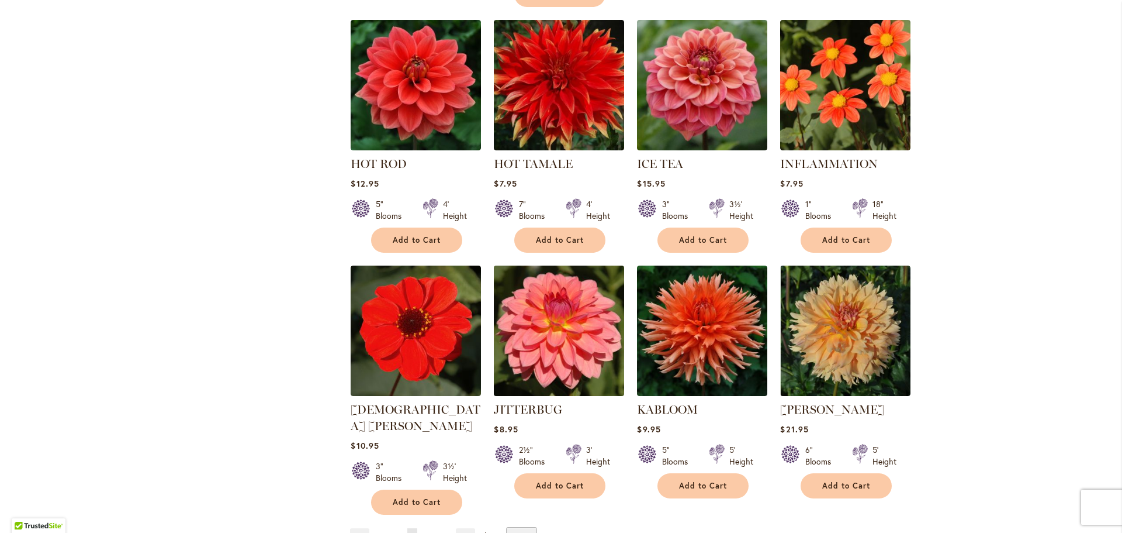
scroll to position [818, 0]
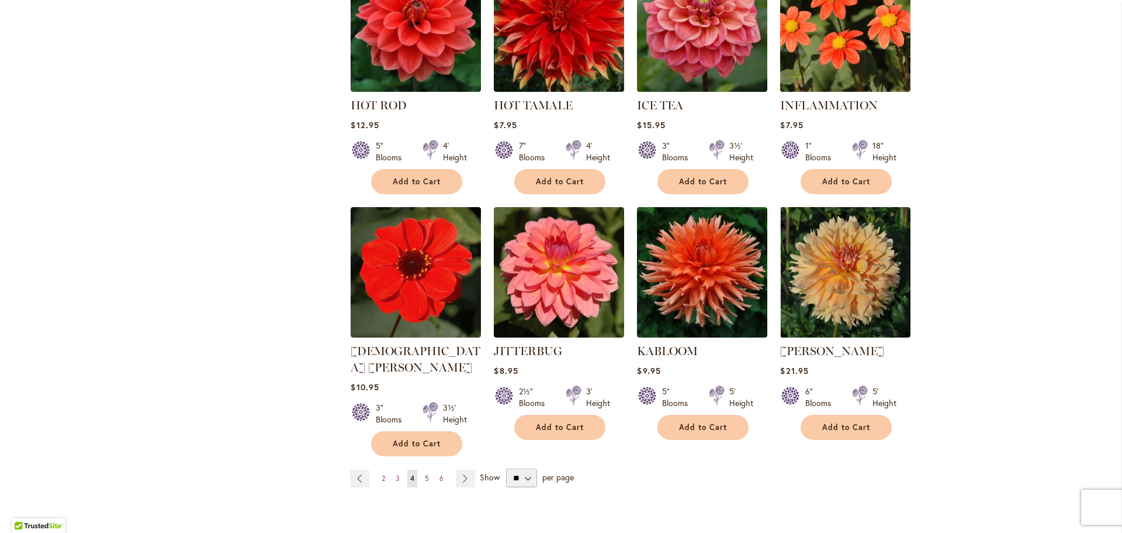
click at [425, 474] on span "5" at bounding box center [427, 478] width 4 height 9
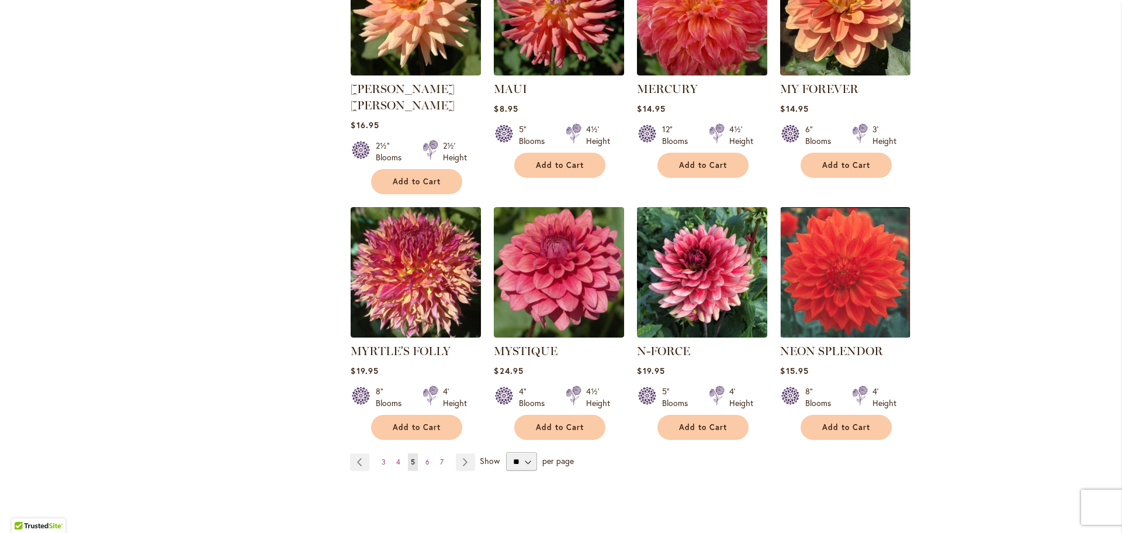
scroll to position [877, 0]
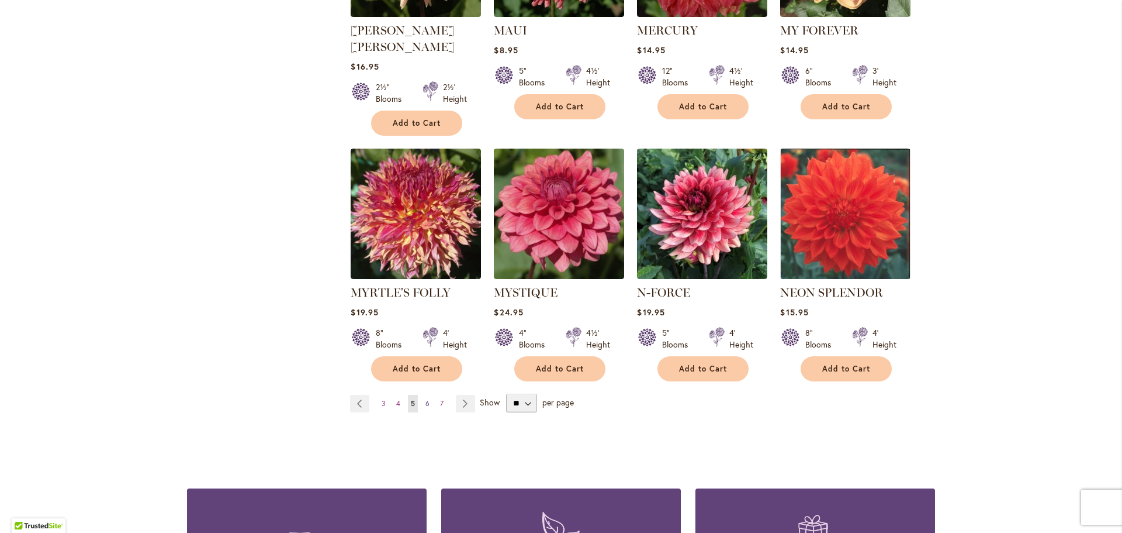
click at [426, 399] on span "6" at bounding box center [428, 403] width 4 height 9
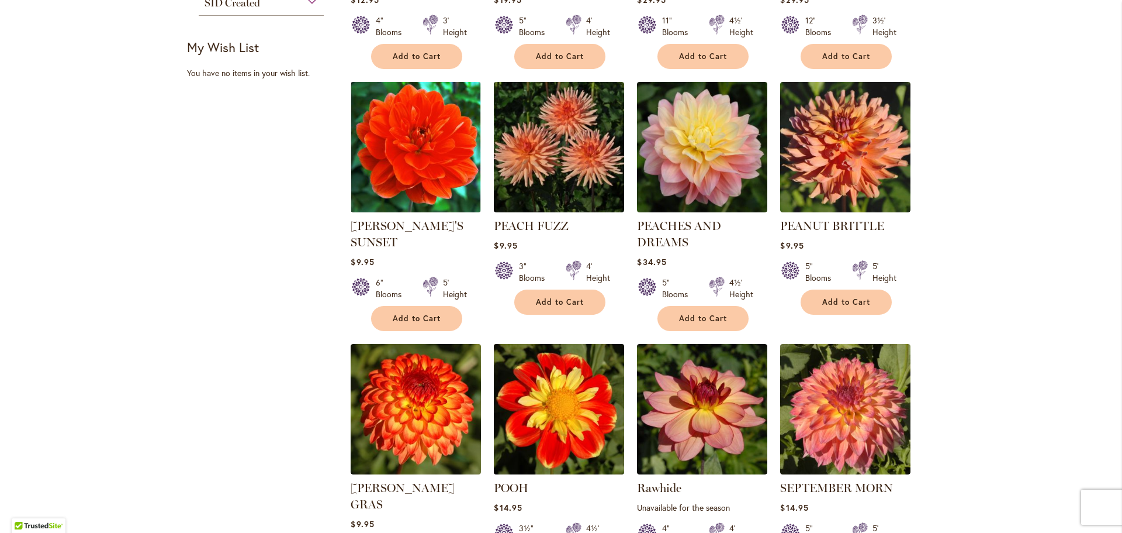
scroll to position [701, 0]
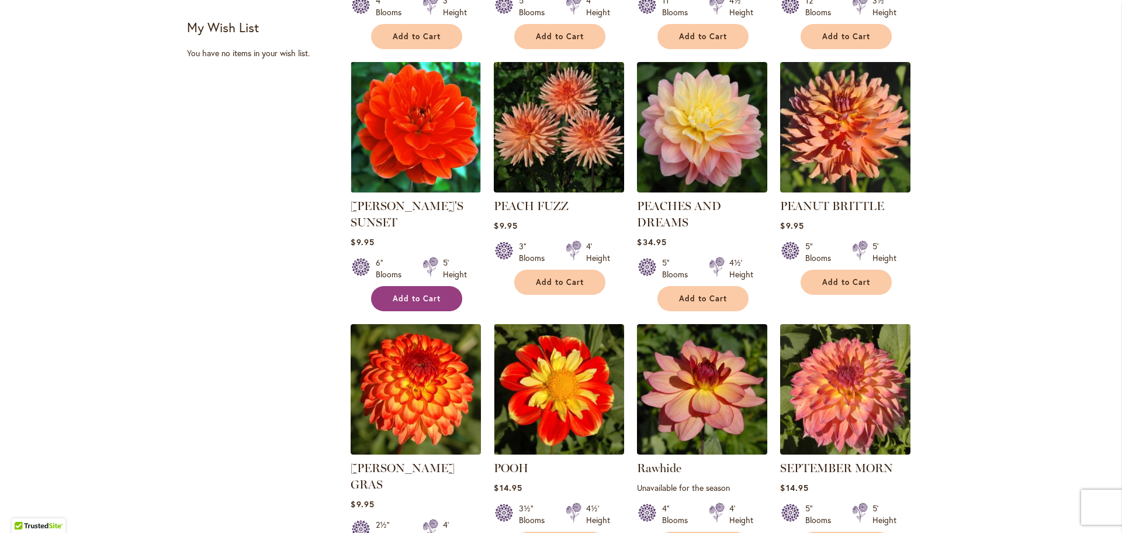
click at [402, 296] on span "Add to Cart" at bounding box center [417, 298] width 48 height 10
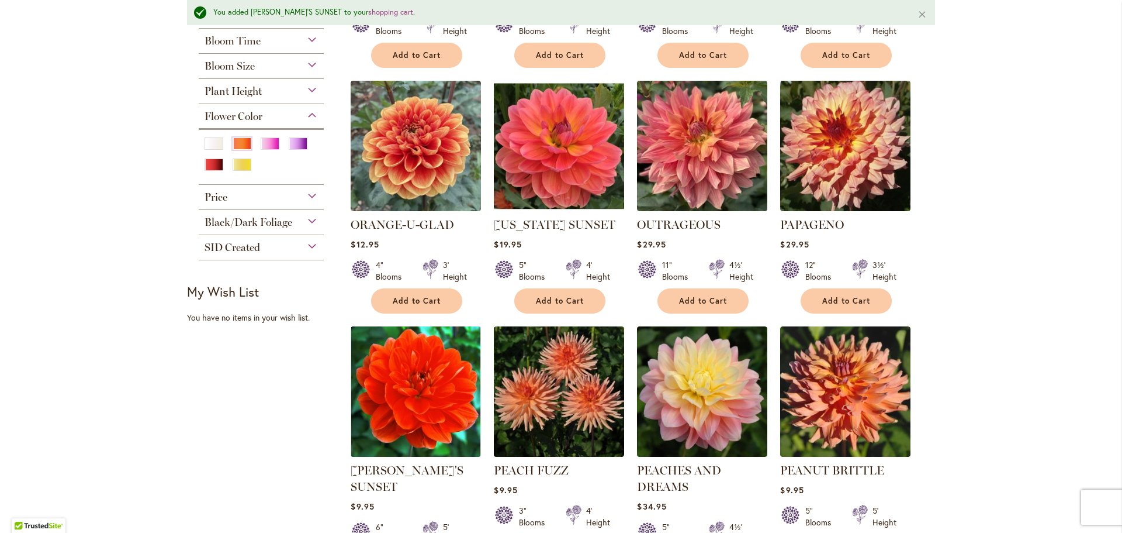
scroll to position [440, 0]
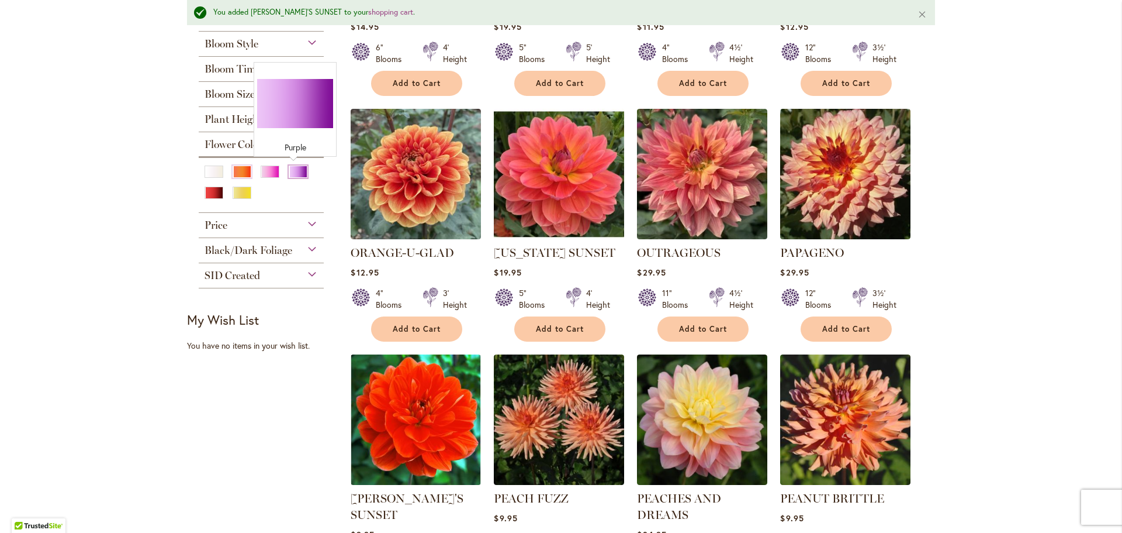
click at [293, 171] on div "Purple" at bounding box center [298, 171] width 19 height 12
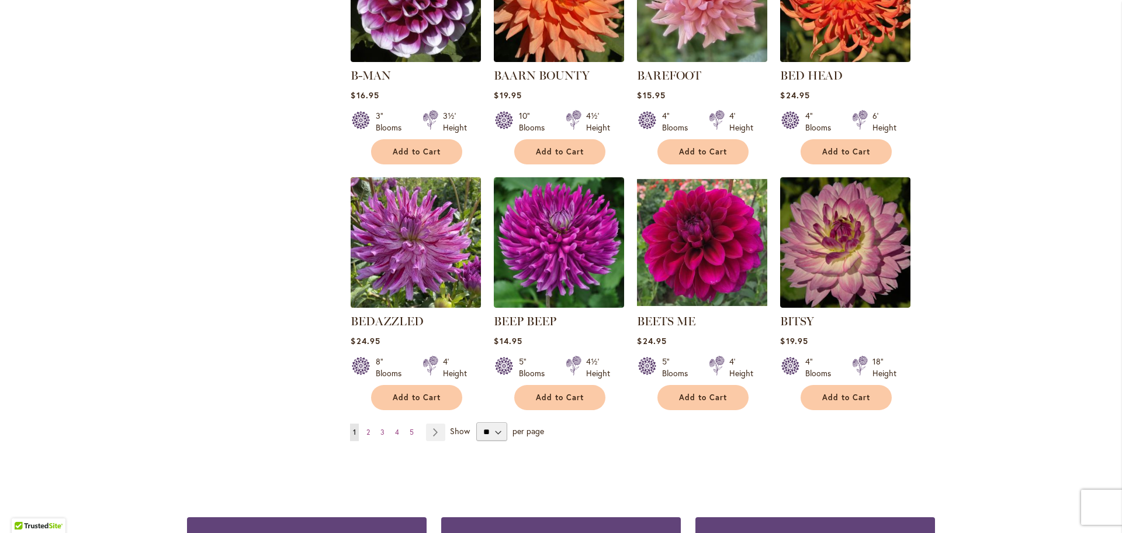
scroll to position [877, 0]
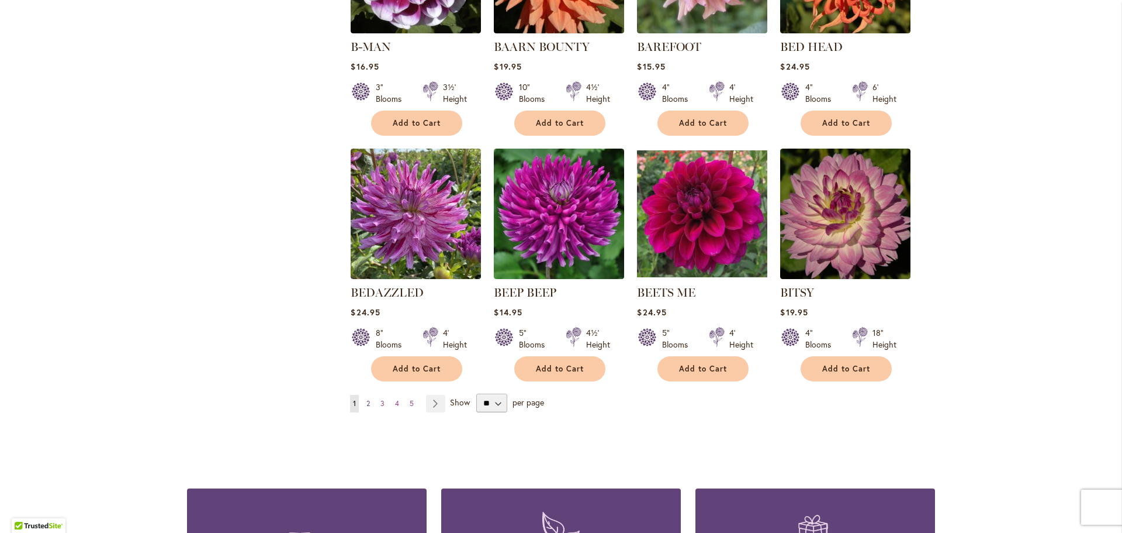
click at [367, 399] on span "2" at bounding box center [369, 403] width 4 height 9
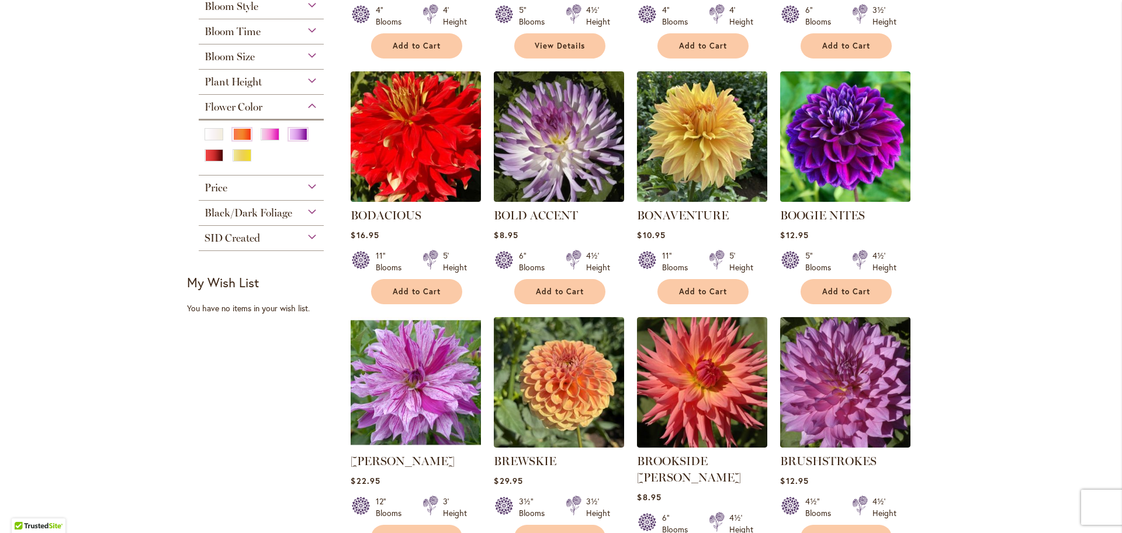
scroll to position [468, 0]
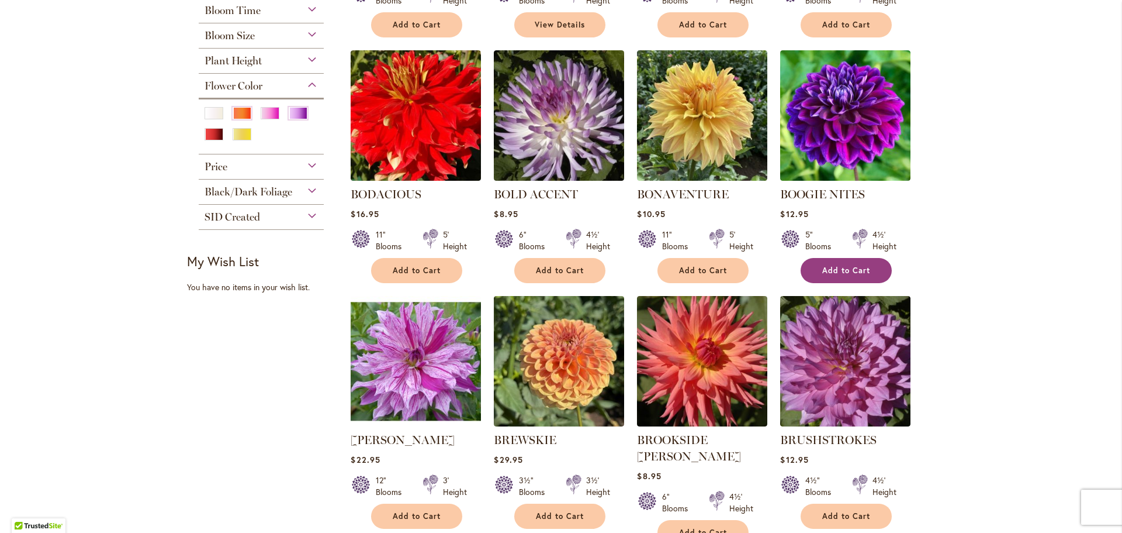
click at [830, 265] on span "Add to Cart" at bounding box center [846, 270] width 48 height 10
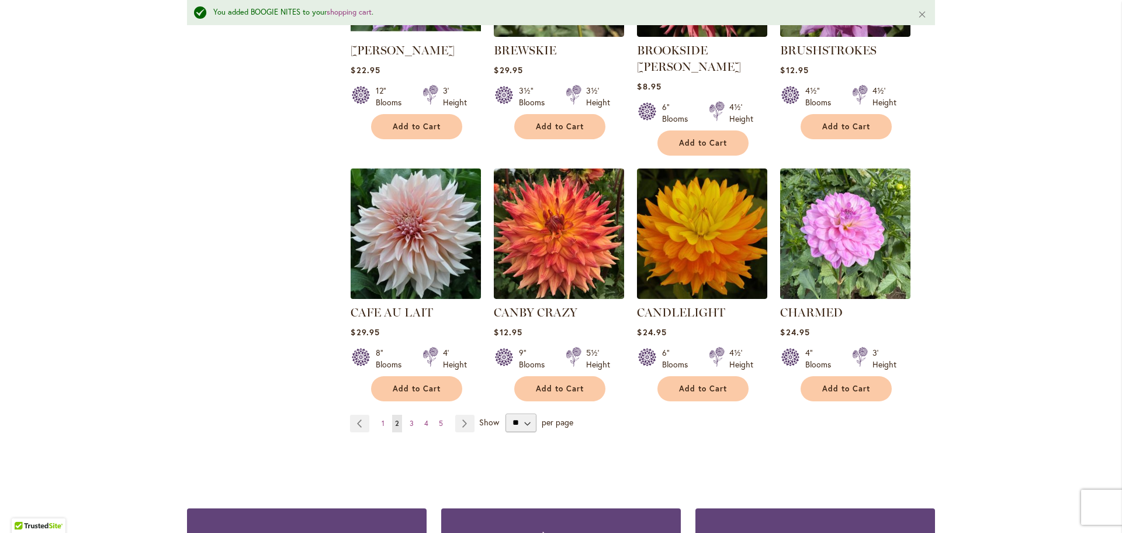
scroll to position [908, 0]
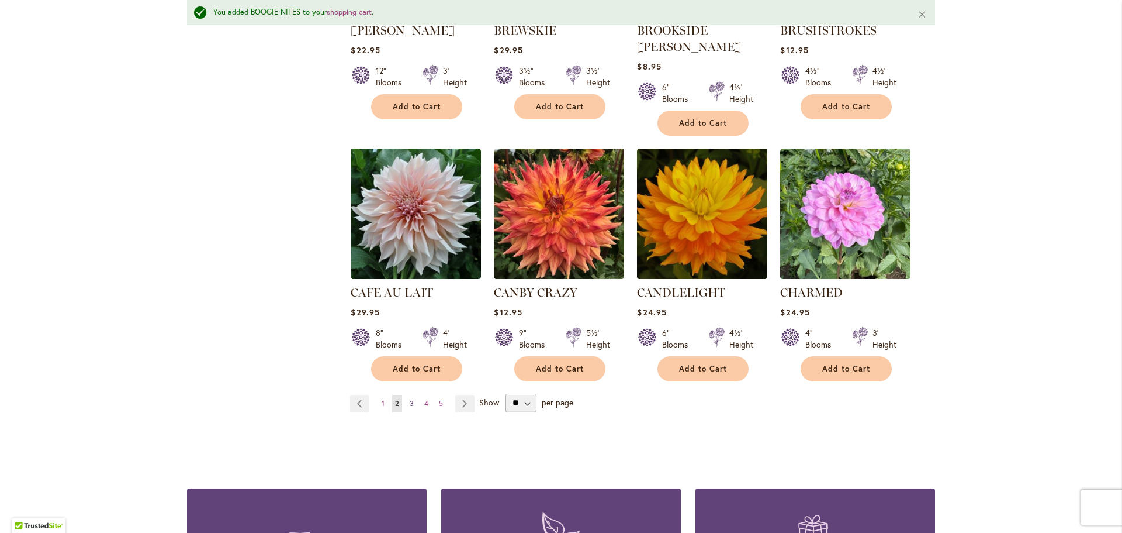
click at [410, 399] on span "3" at bounding box center [412, 403] width 4 height 9
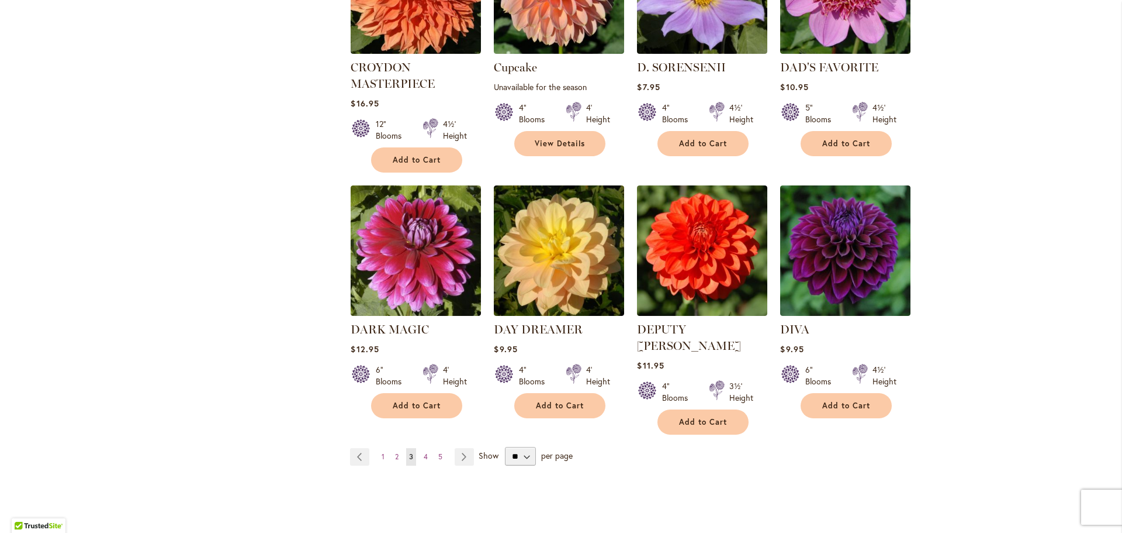
scroll to position [877, 0]
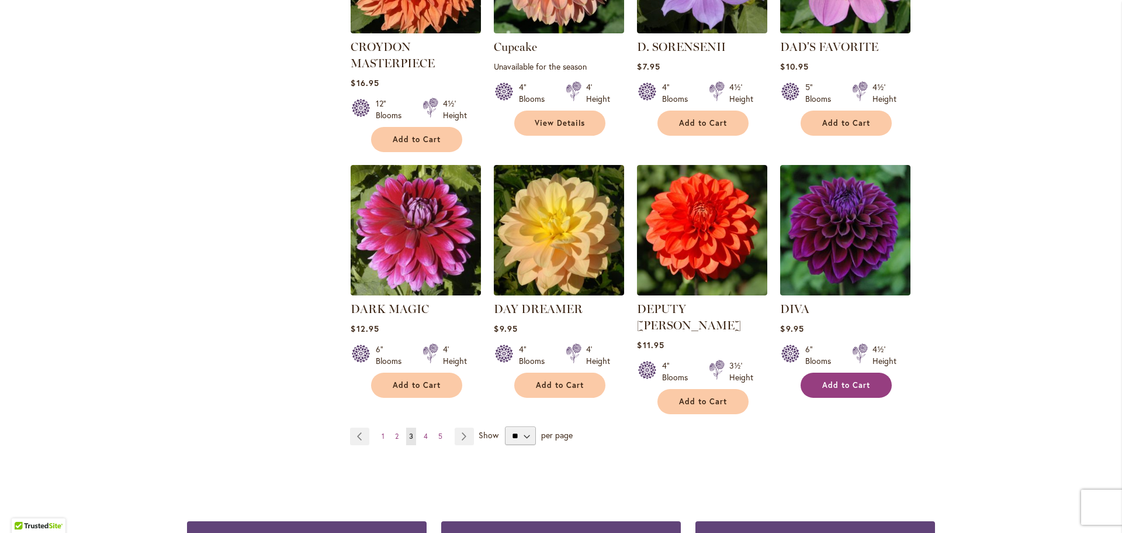
click at [849, 380] on span "Add to Cart" at bounding box center [846, 385] width 48 height 10
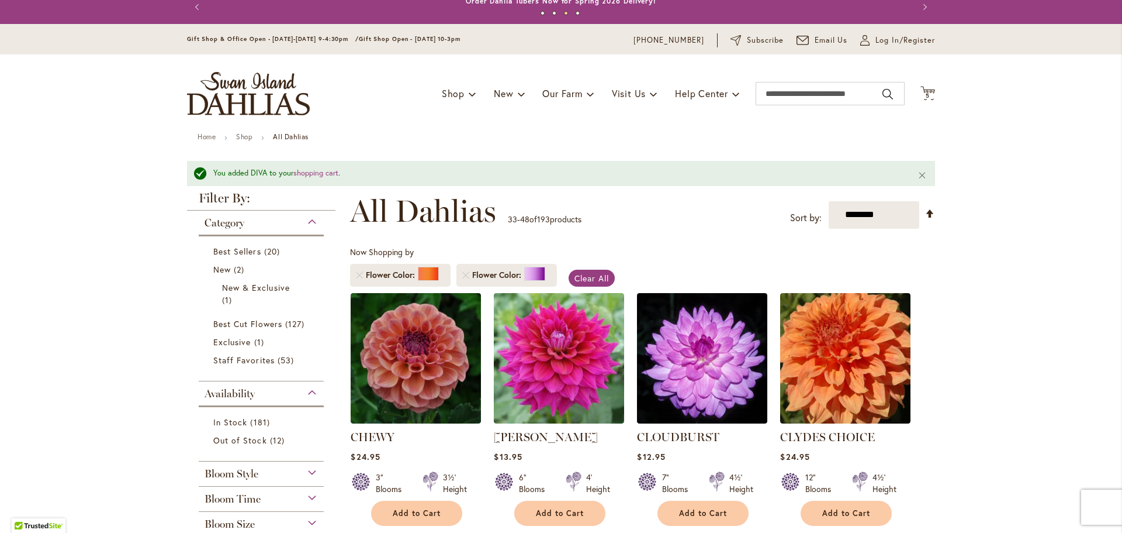
scroll to position [0, 0]
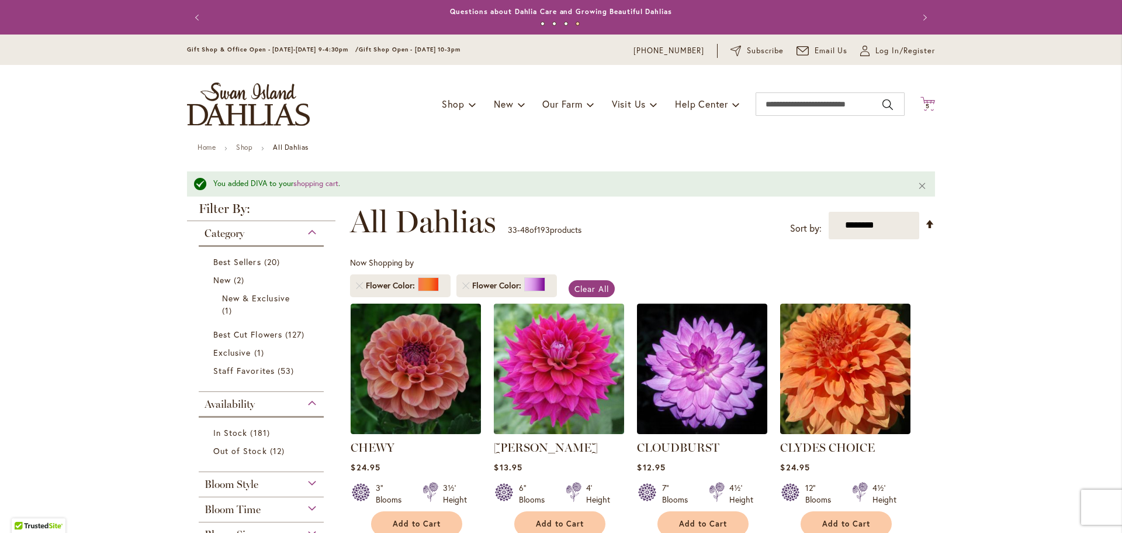
click at [926, 105] on span "5" at bounding box center [928, 106] width 4 height 8
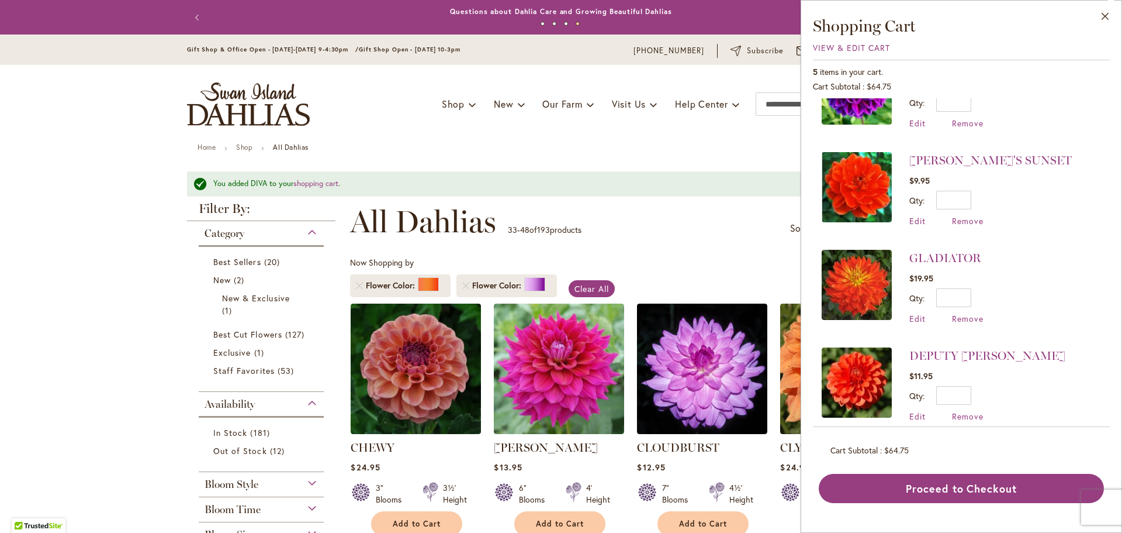
scroll to position [163, 0]
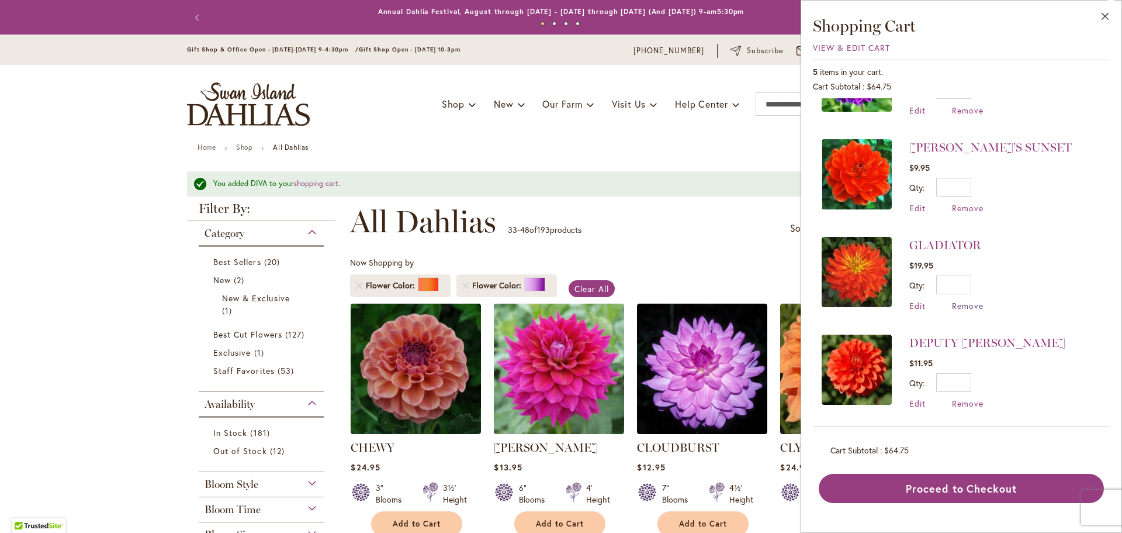
click at [963, 303] on span "Remove" at bounding box center [968, 305] width 32 height 11
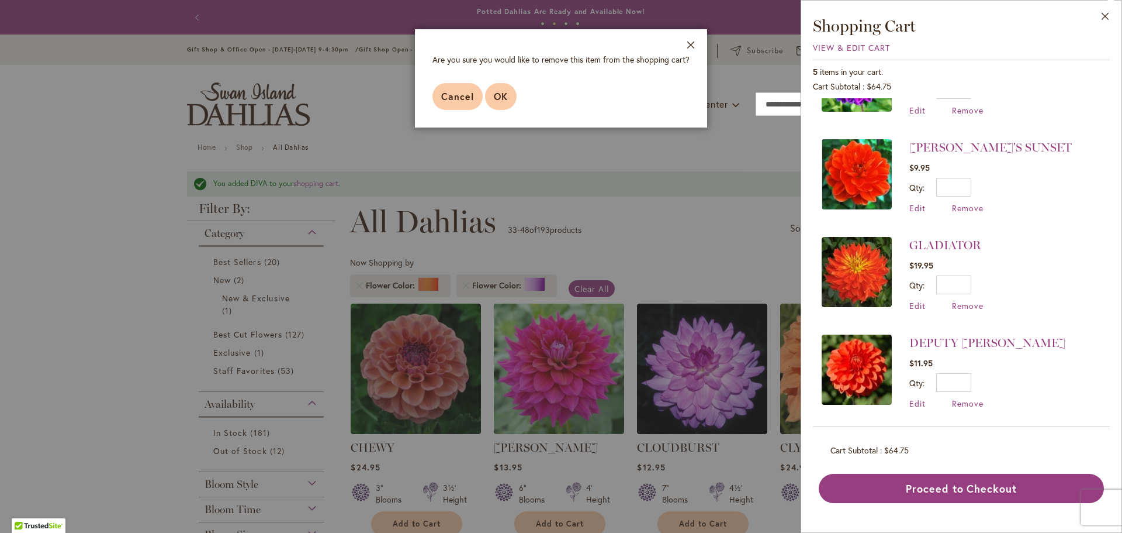
click at [505, 94] on span "OK" at bounding box center [501, 96] width 14 height 12
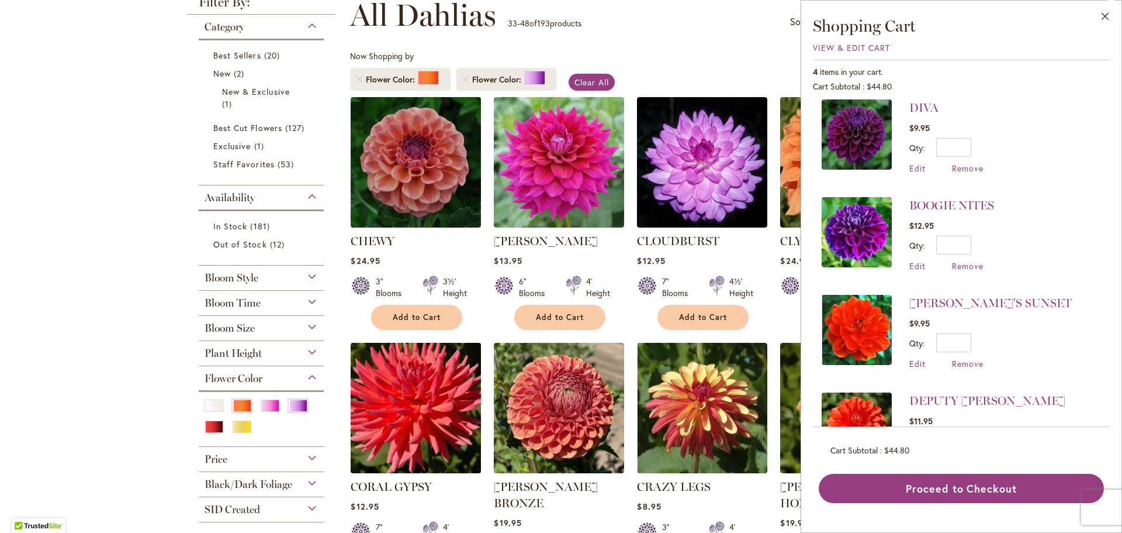
scroll to position [234, 0]
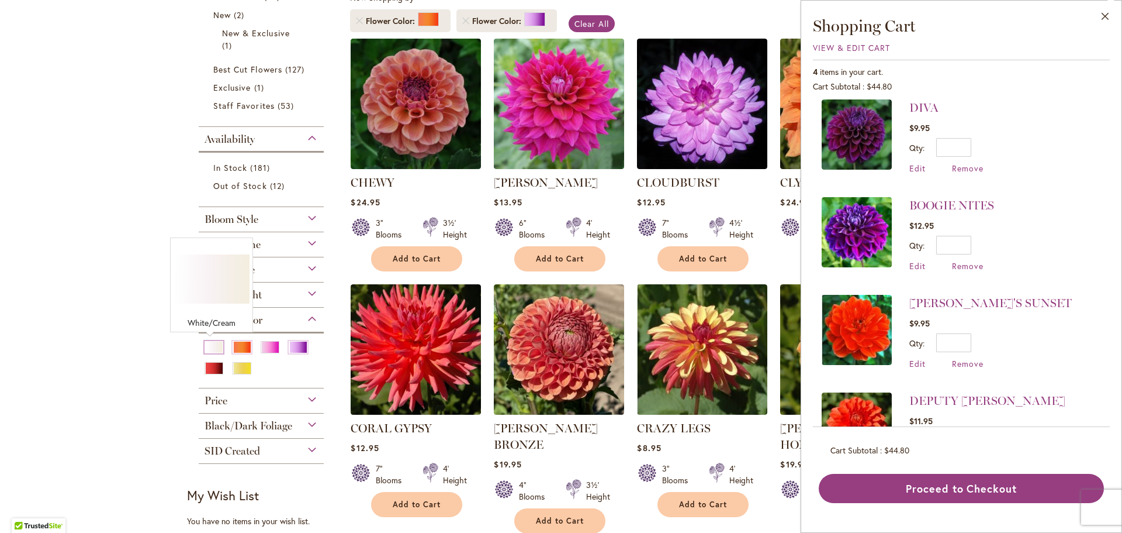
click at [210, 344] on div "White/Cream" at bounding box center [214, 347] width 19 height 12
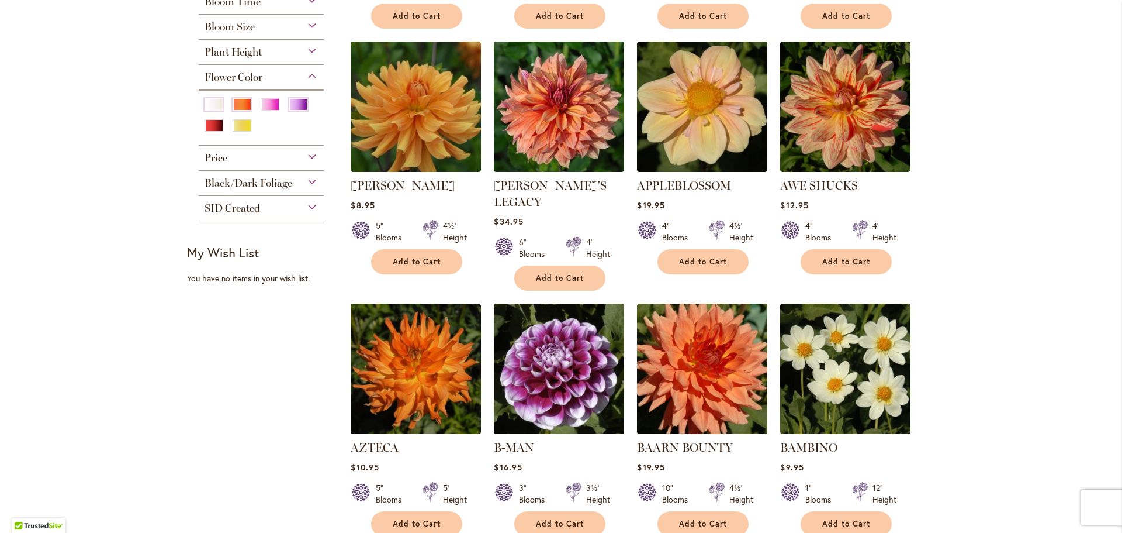
scroll to position [468, 0]
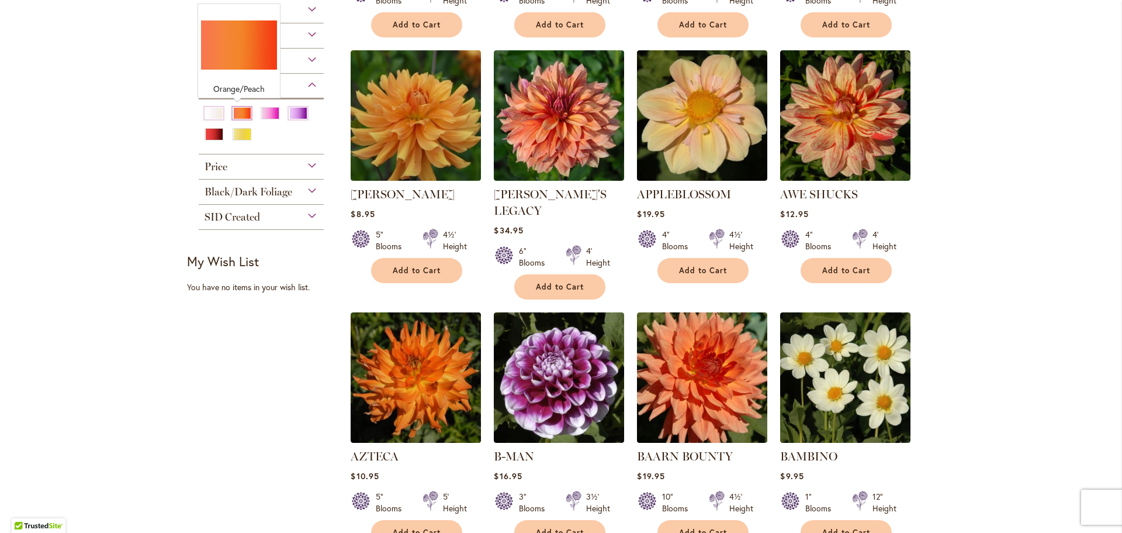
click at [236, 109] on div "Orange/Peach" at bounding box center [242, 113] width 19 height 12
click at [292, 112] on div "Purple" at bounding box center [298, 113] width 19 height 12
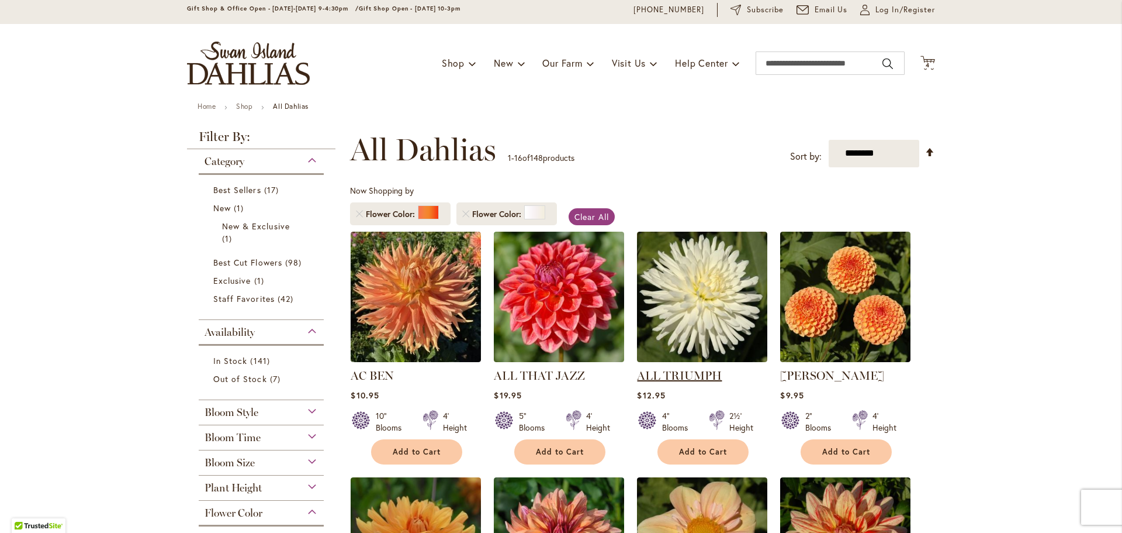
scroll to position [58, 0]
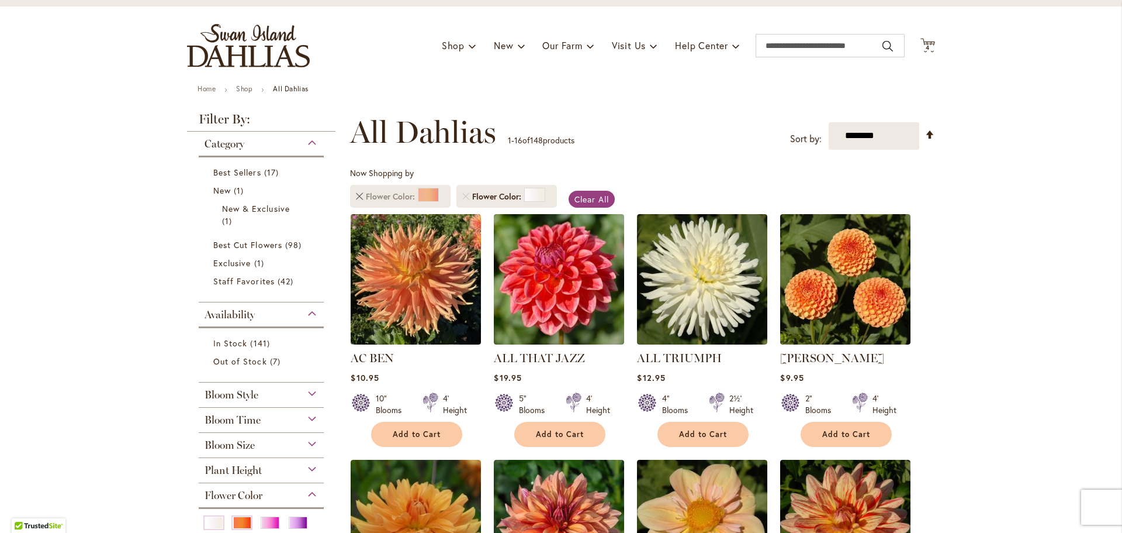
click at [356, 194] on link "Remove Flower Color Orange/Peach" at bounding box center [359, 196] width 7 height 7
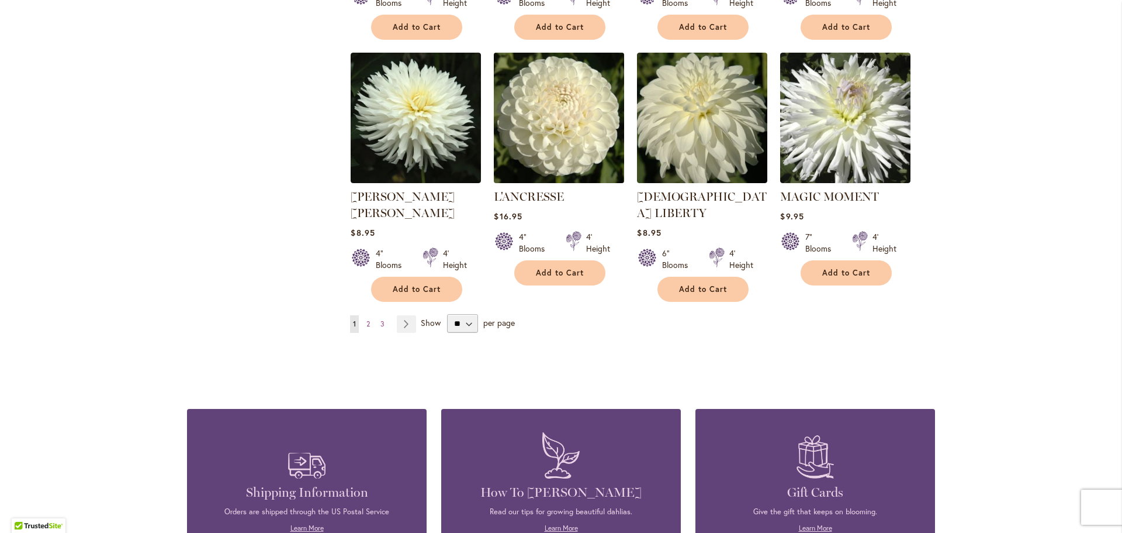
scroll to position [994, 0]
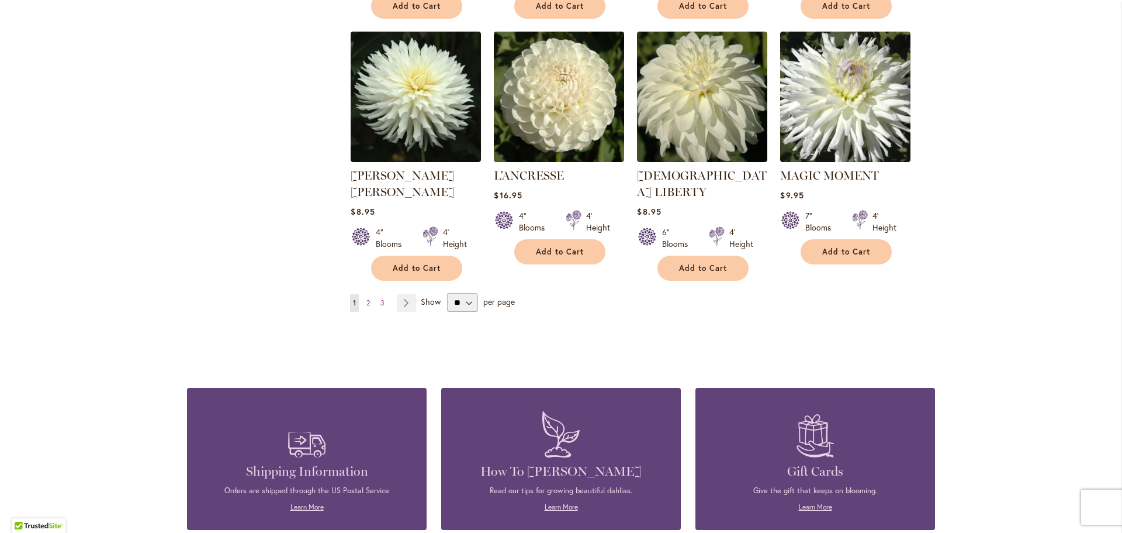
click at [367, 298] on span "2" at bounding box center [369, 302] width 4 height 9
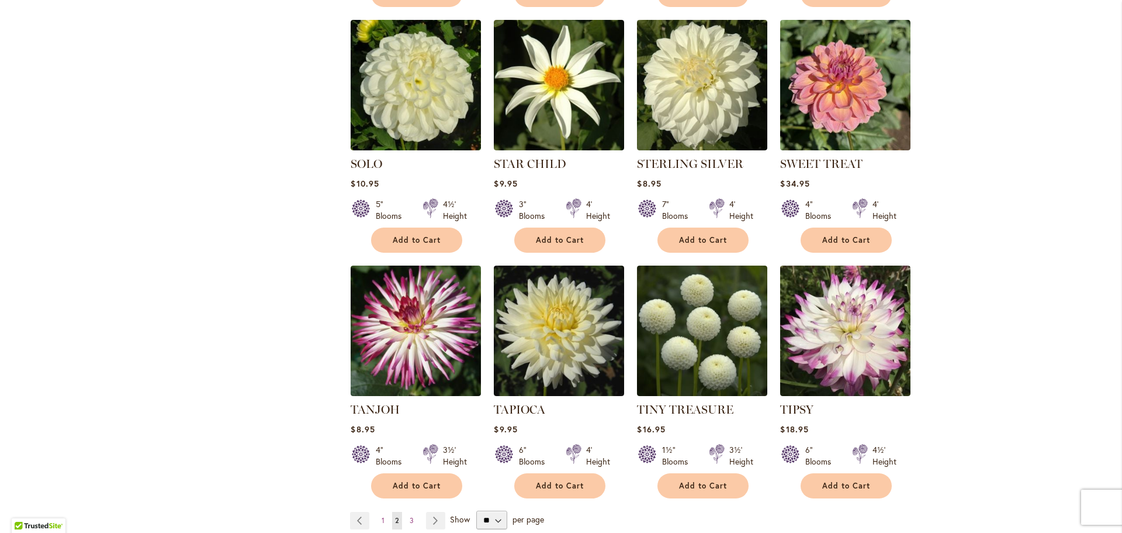
scroll to position [818, 0]
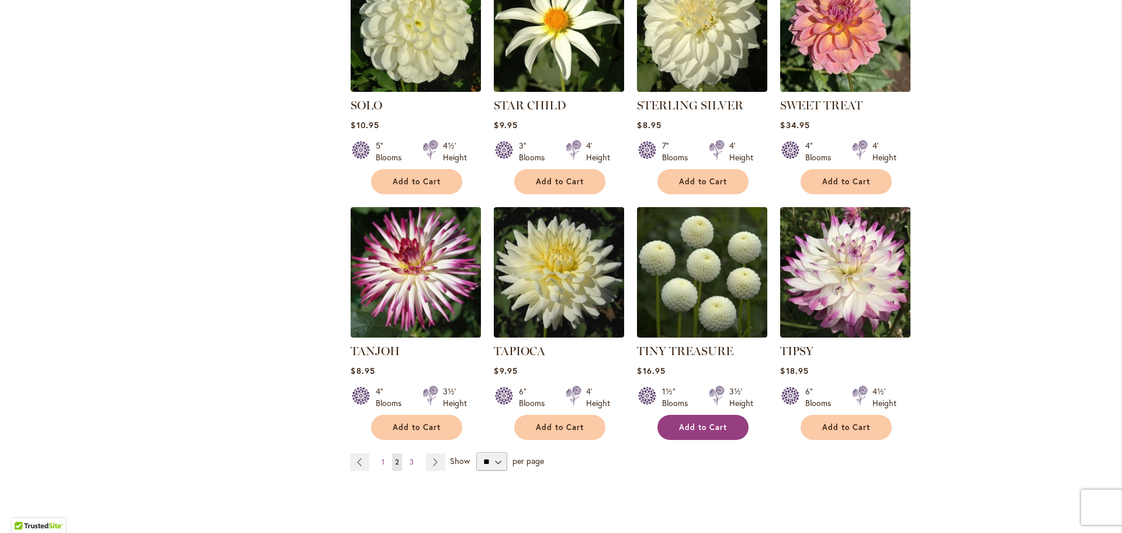
click at [697, 422] on span "Add to Cart" at bounding box center [703, 427] width 48 height 10
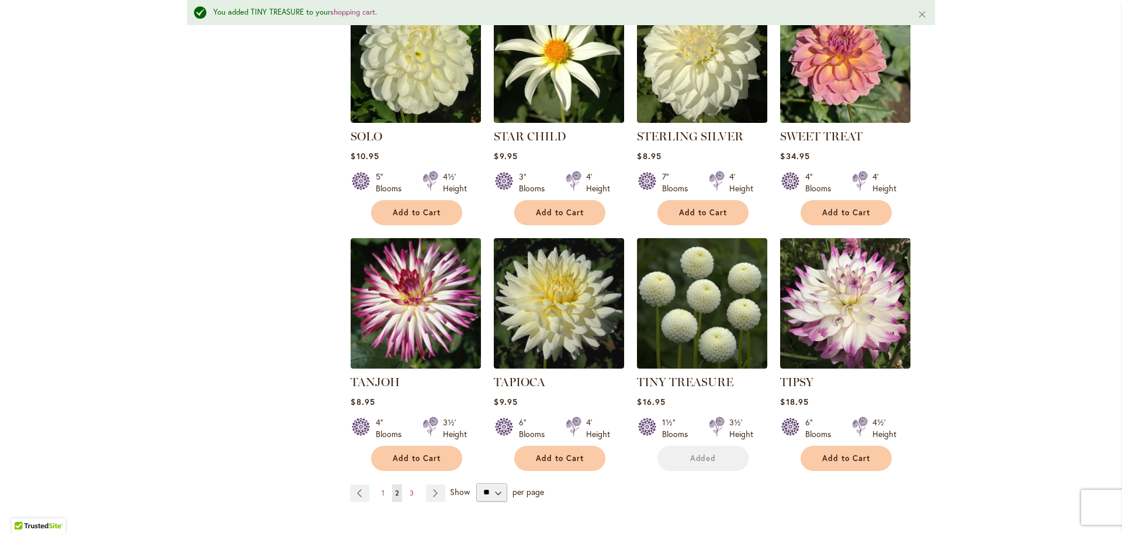
scroll to position [849, 0]
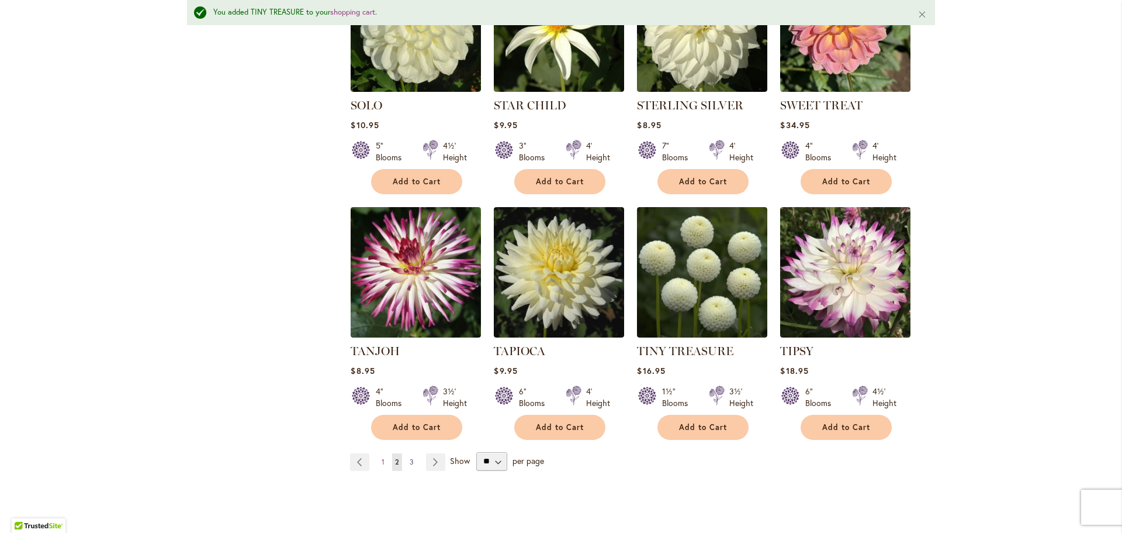
click at [410, 457] on span "3" at bounding box center [412, 461] width 4 height 9
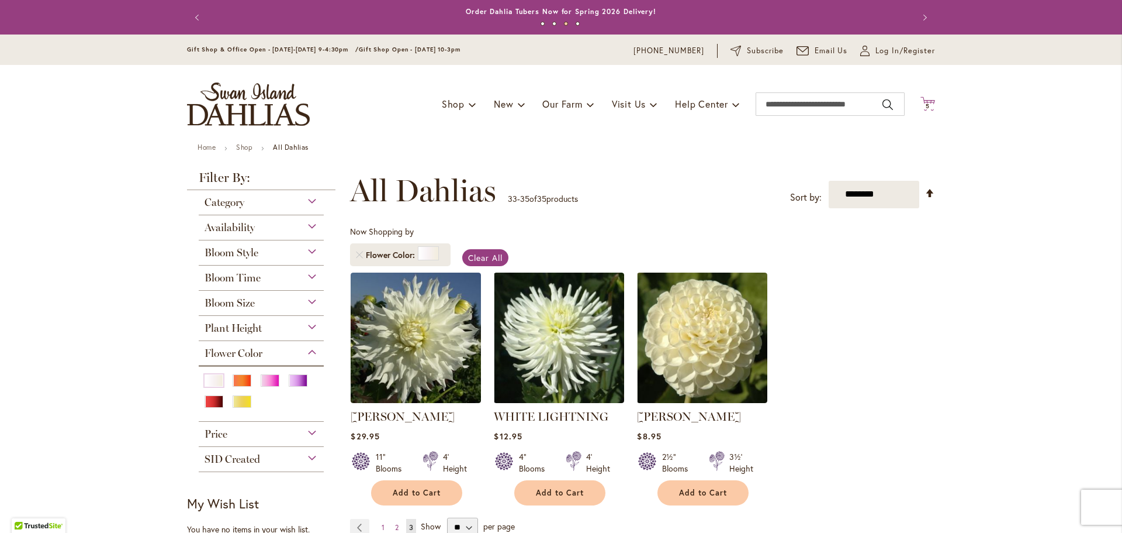
click at [927, 101] on icon at bounding box center [928, 103] width 15 height 14
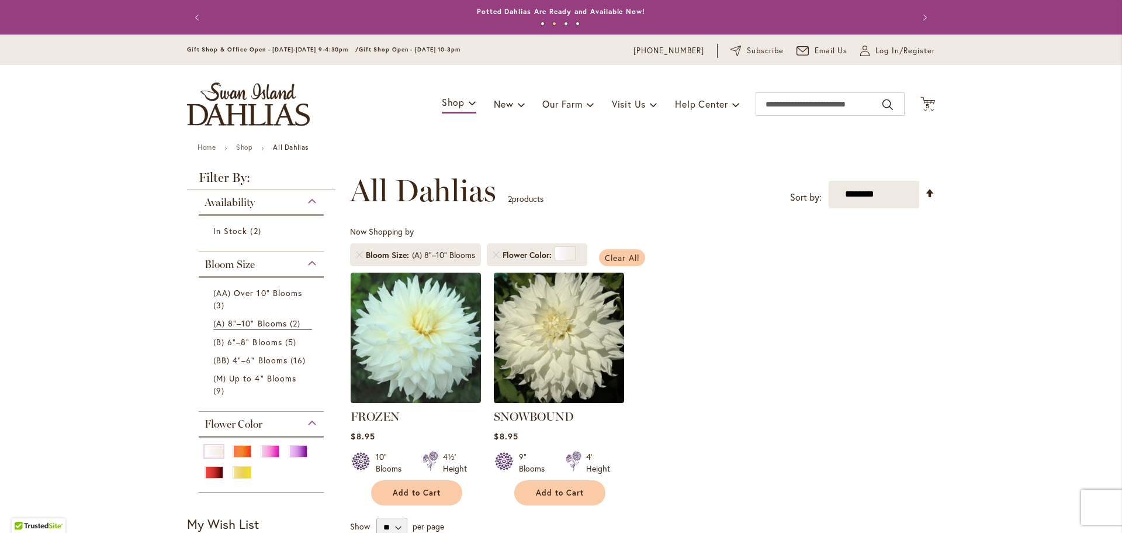
click at [618, 258] on span "Clear All" at bounding box center [622, 257] width 34 height 11
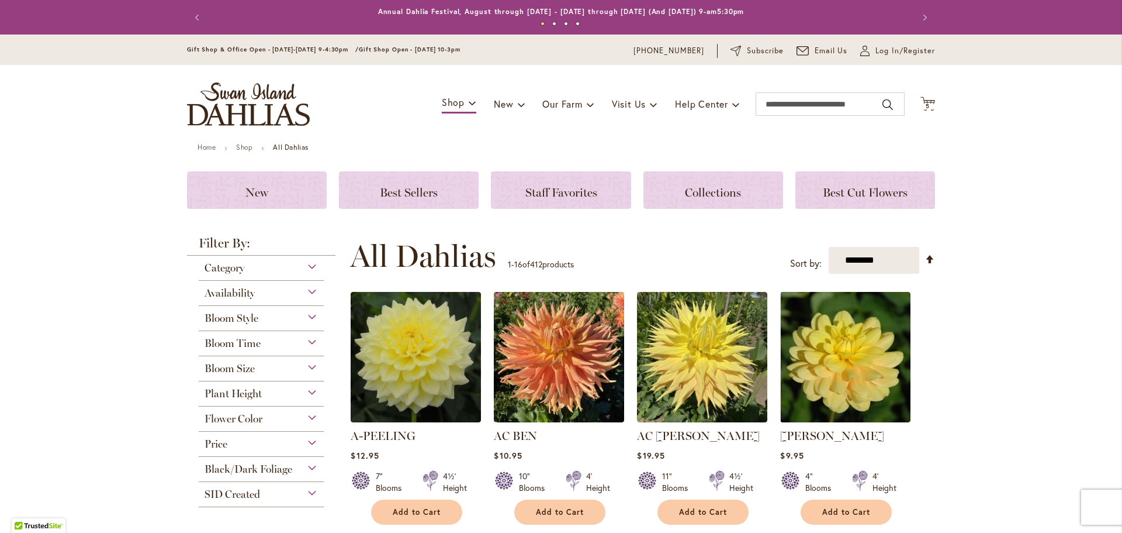
click at [304, 364] on div "Bloom Size" at bounding box center [261, 365] width 125 height 19
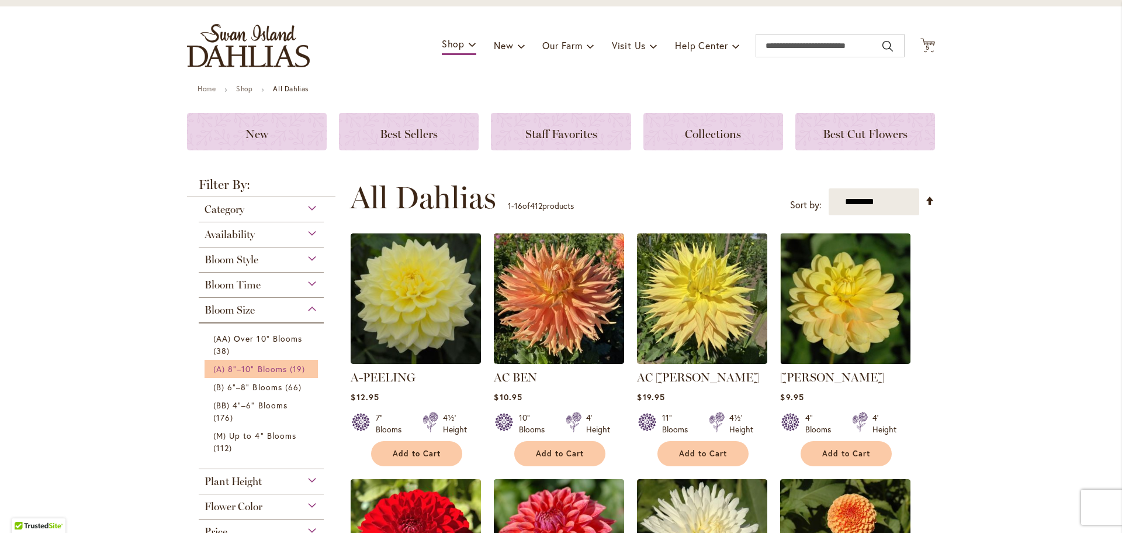
click at [268, 364] on span "(A) 8"–10" Blooms" at bounding box center [250, 368] width 74 height 11
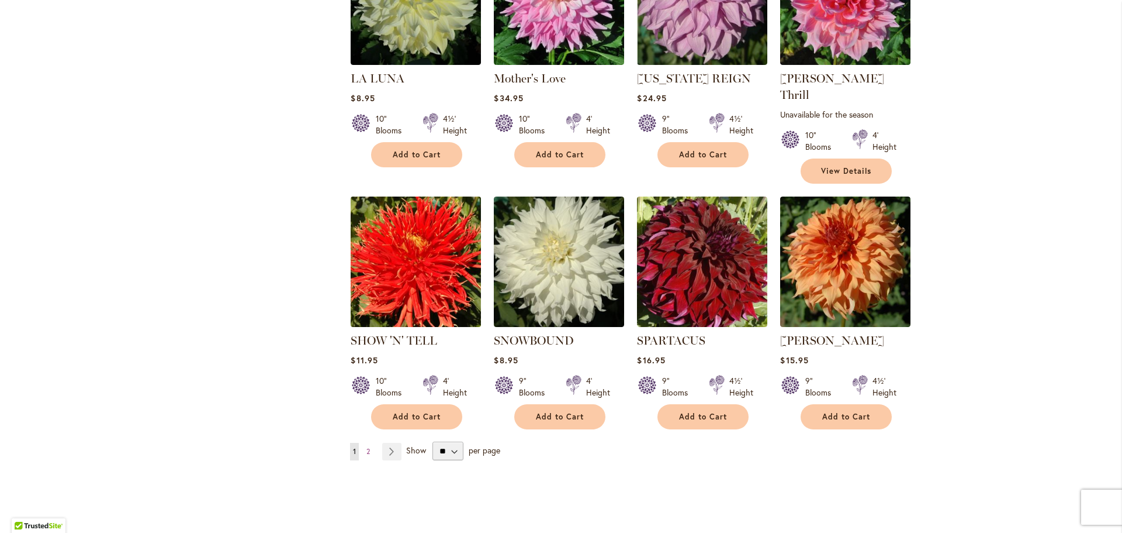
scroll to position [877, 0]
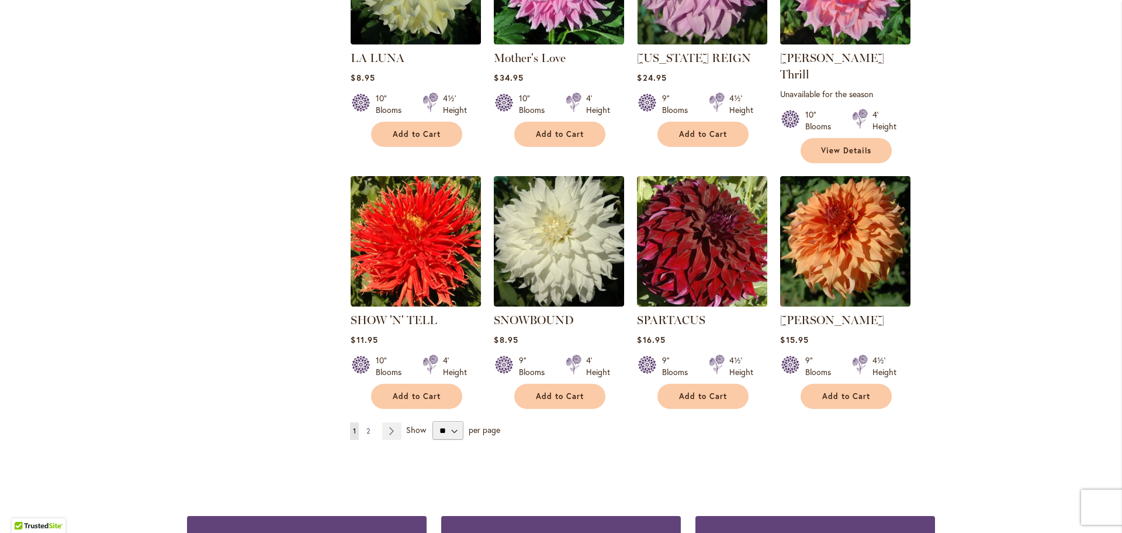
click at [367, 426] on span "2" at bounding box center [369, 430] width 4 height 9
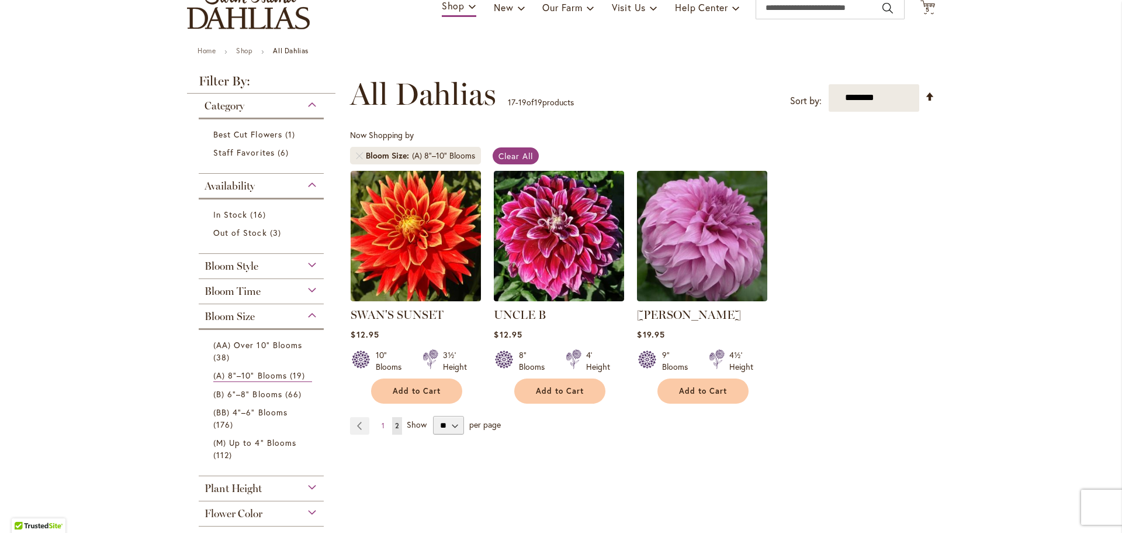
scroll to position [117, 0]
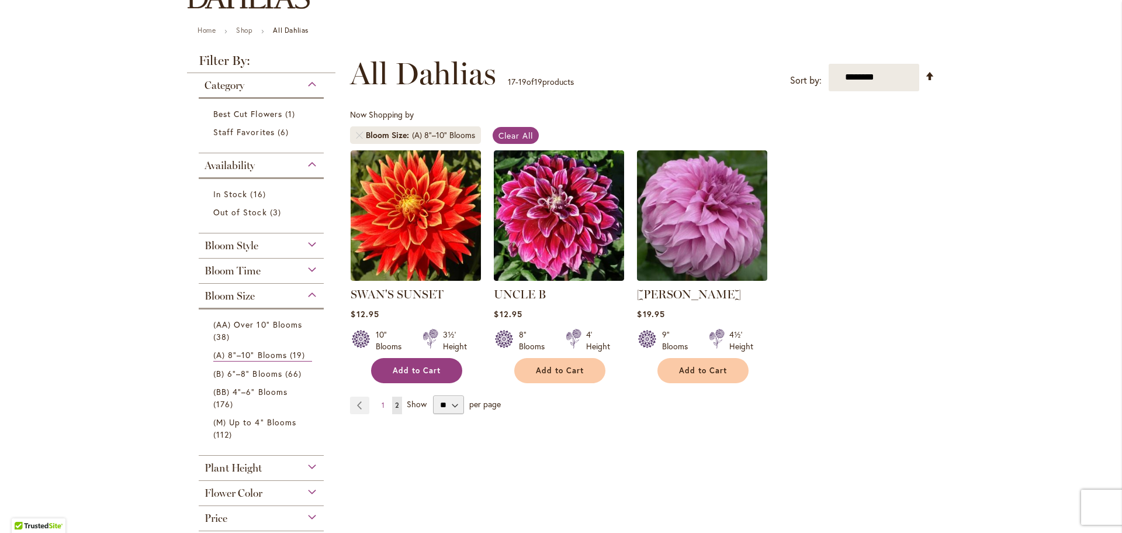
click at [393, 368] on span "Add to Cart" at bounding box center [417, 370] width 48 height 10
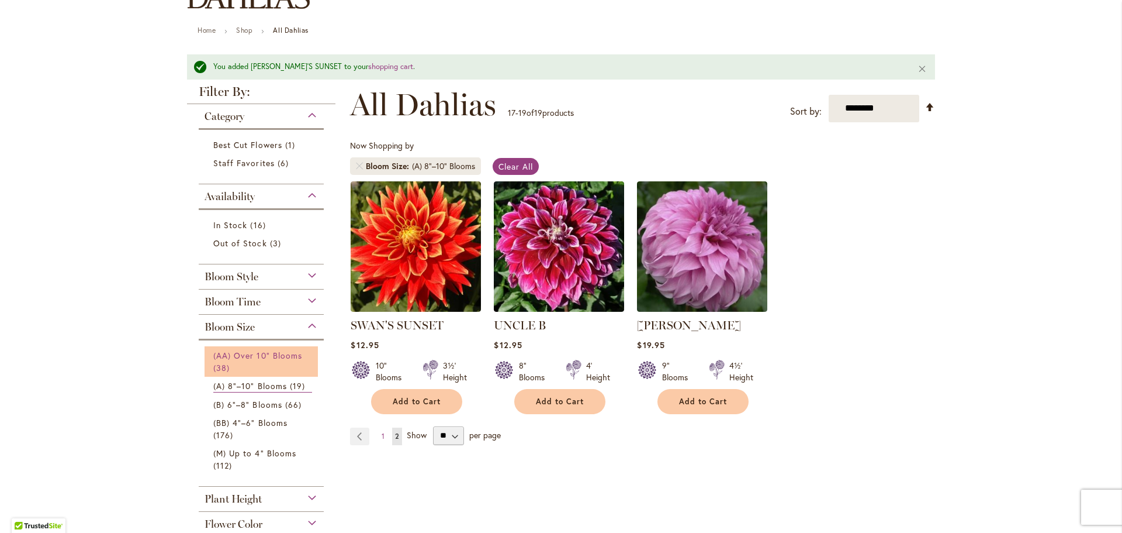
click at [277, 354] on span "(AA) Over 10" Blooms" at bounding box center [257, 355] width 89 height 11
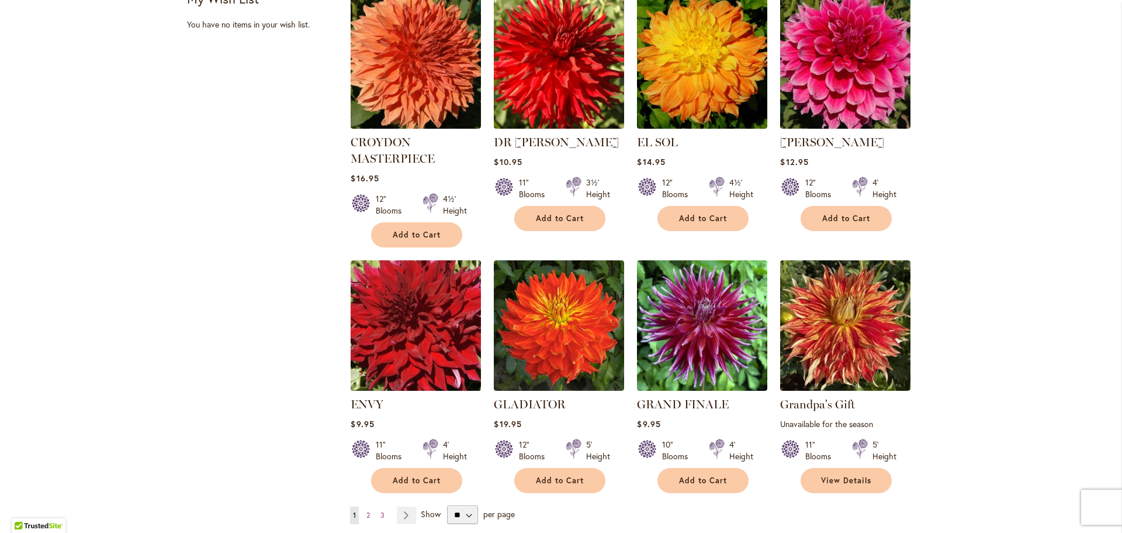
scroll to position [818, 0]
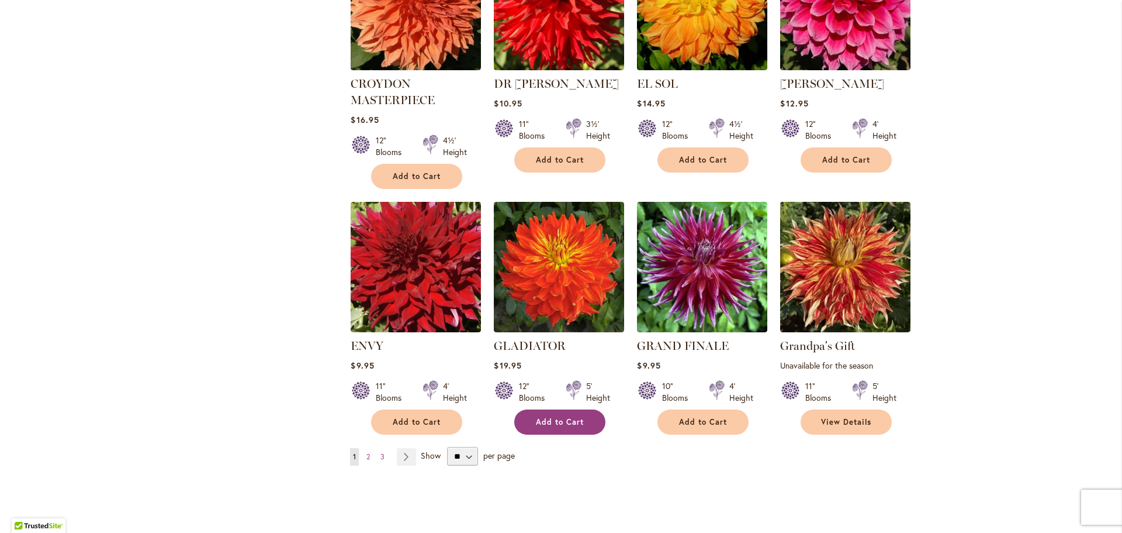
click at [552, 418] on span "Add to Cart" at bounding box center [560, 422] width 48 height 10
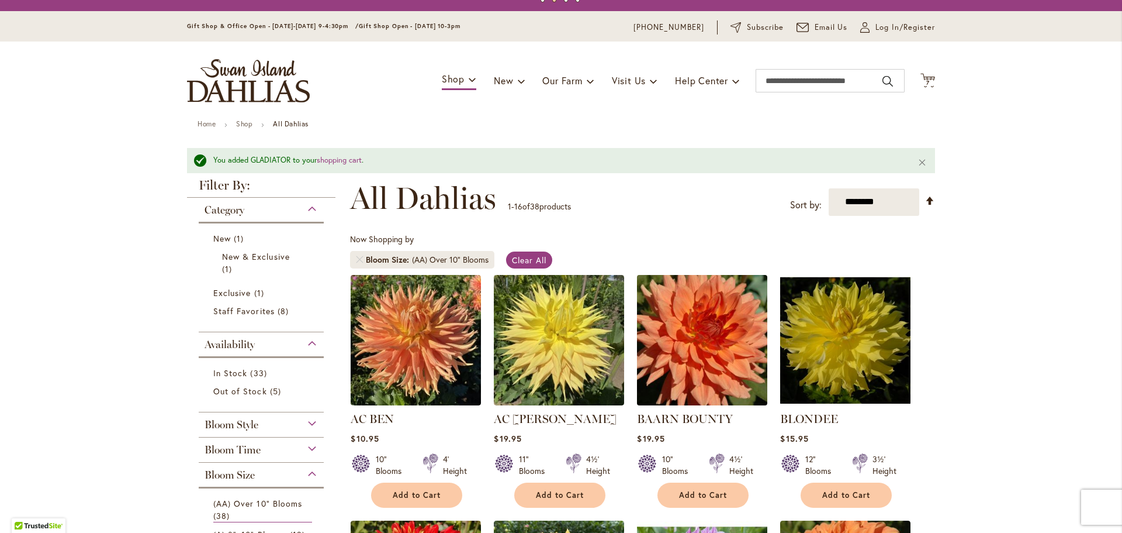
scroll to position [0, 0]
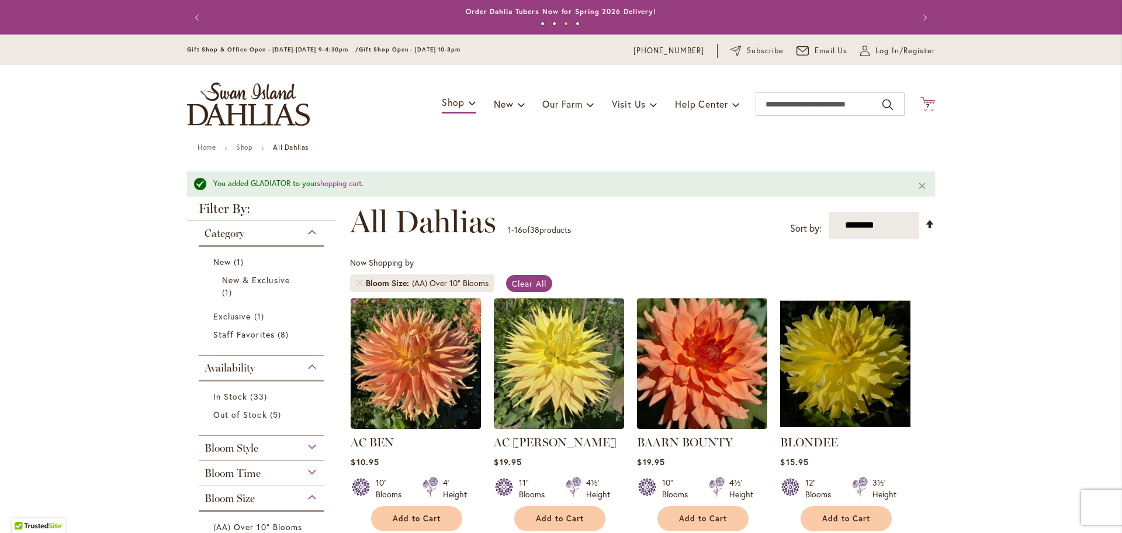
click at [925, 101] on icon "Cart .cls-1 { fill: #231f20; }" at bounding box center [928, 103] width 15 height 15
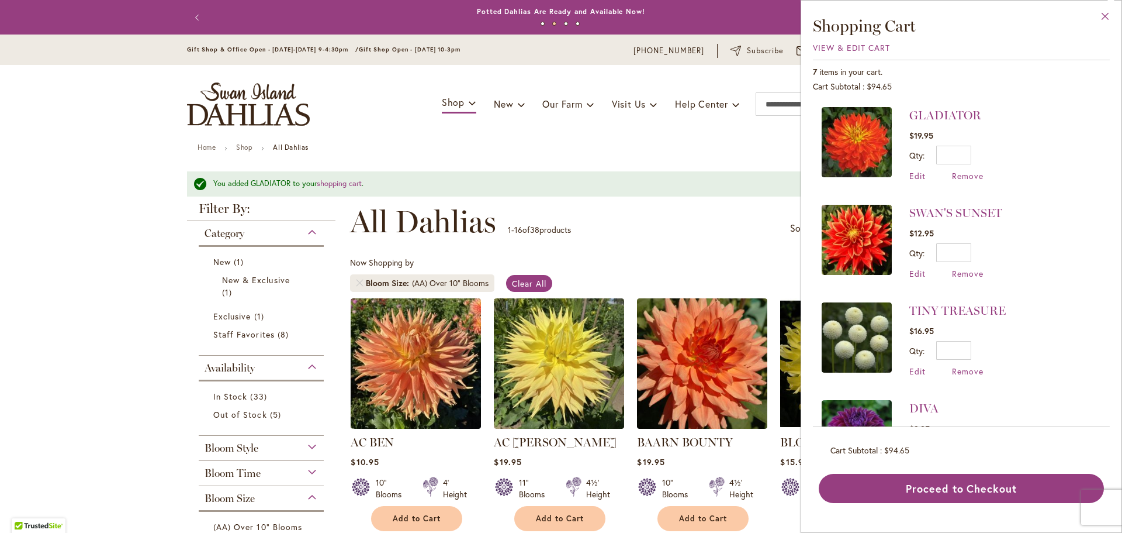
click at [1106, 14] on button "Close" at bounding box center [1106, 19] width 32 height 37
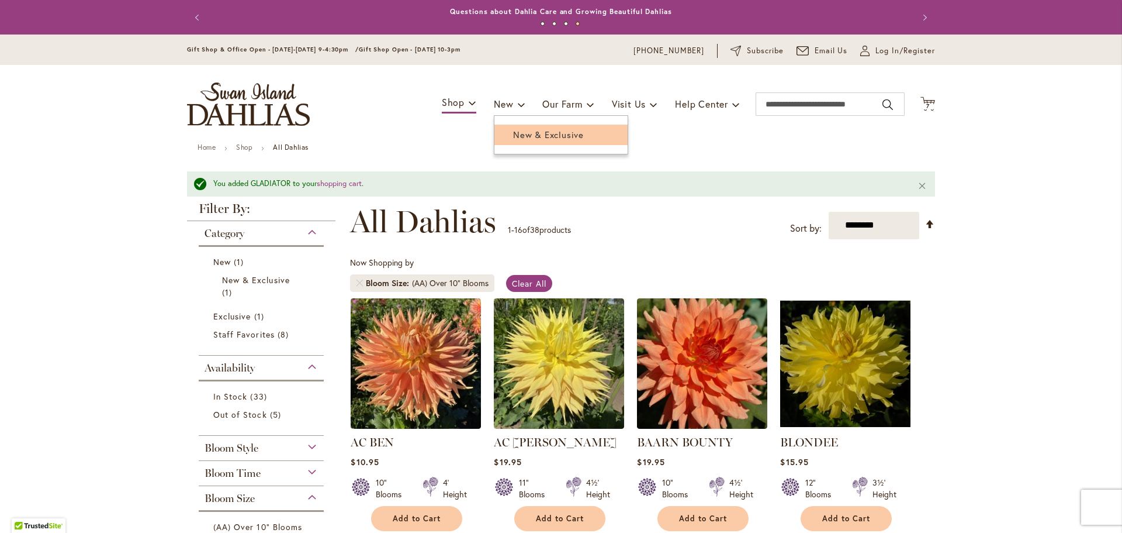
click at [514, 133] on span "New & Exclusive" at bounding box center [548, 135] width 71 height 12
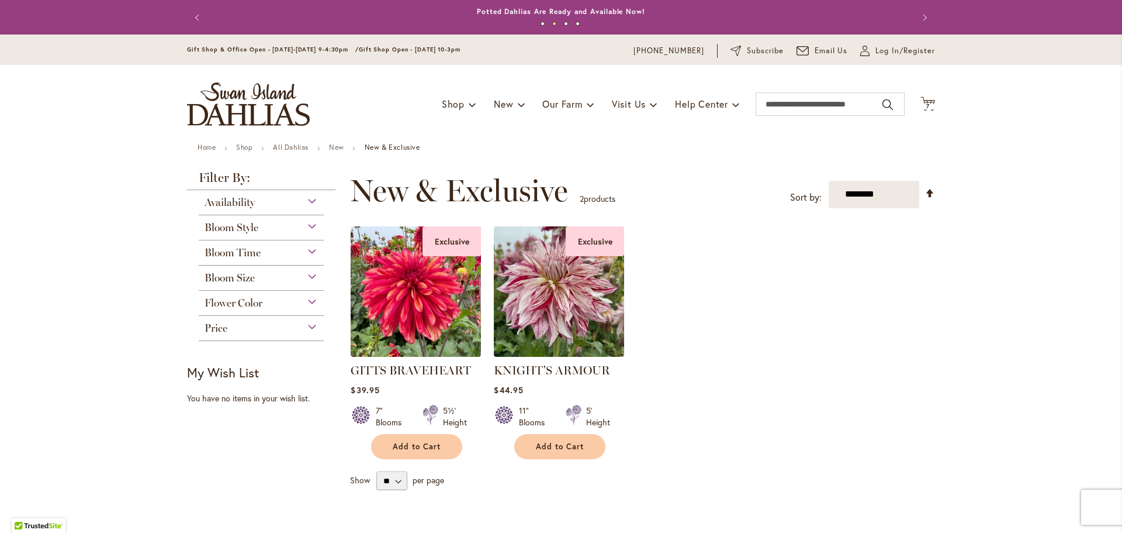
click at [209, 327] on span "Price" at bounding box center [216, 328] width 23 height 13
click at [210, 327] on span "Price" at bounding box center [216, 328] width 23 height 13
click at [236, 200] on span "Availability" at bounding box center [230, 202] width 50 height 13
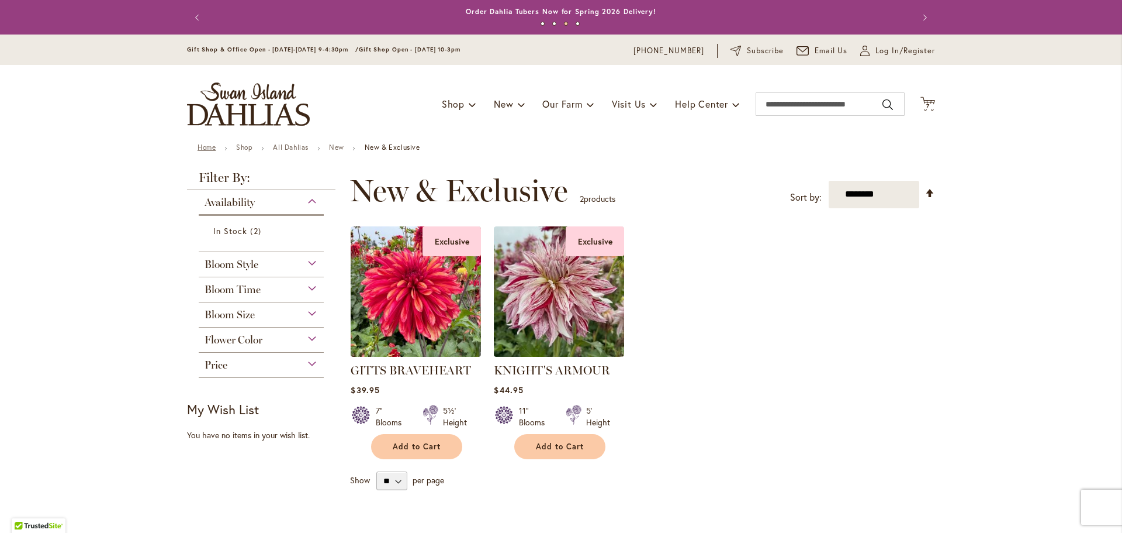
click at [206, 148] on link "Home" at bounding box center [207, 147] width 18 height 9
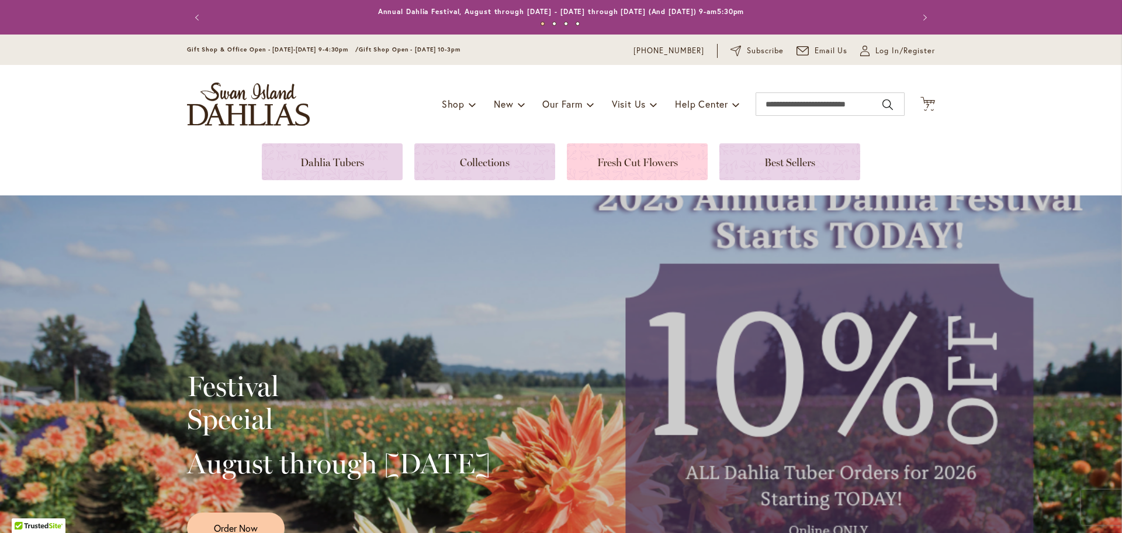
click at [598, 163] on link at bounding box center [637, 161] width 141 height 37
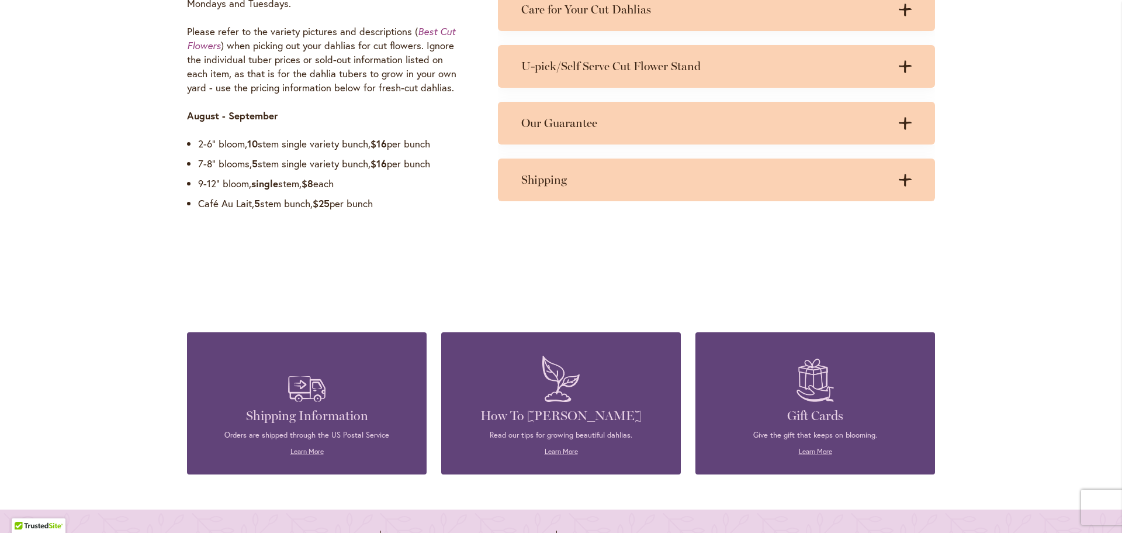
scroll to position [1111, 0]
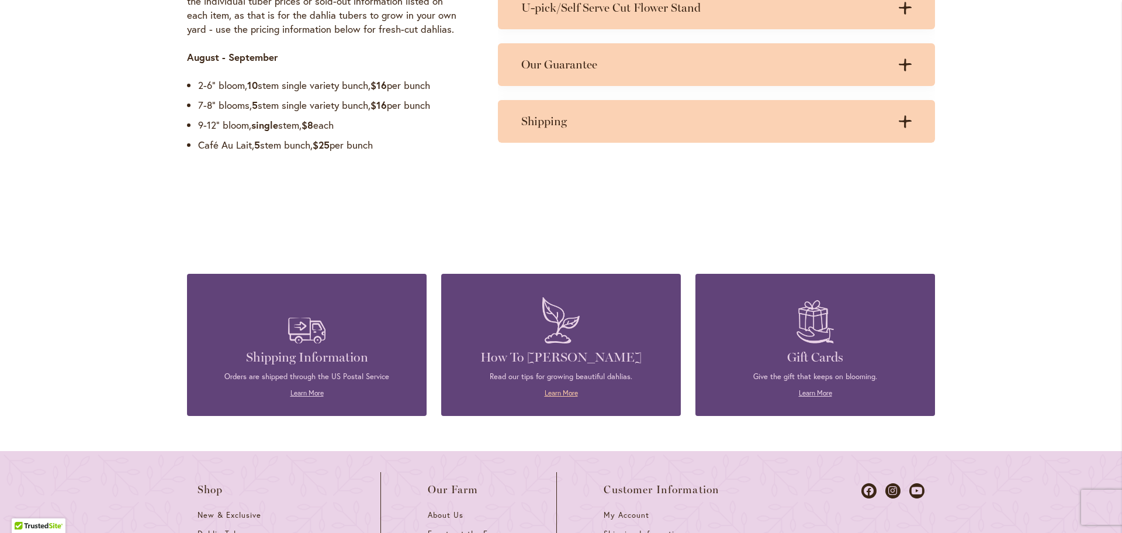
click at [562, 392] on link "Learn More" at bounding box center [561, 392] width 33 height 9
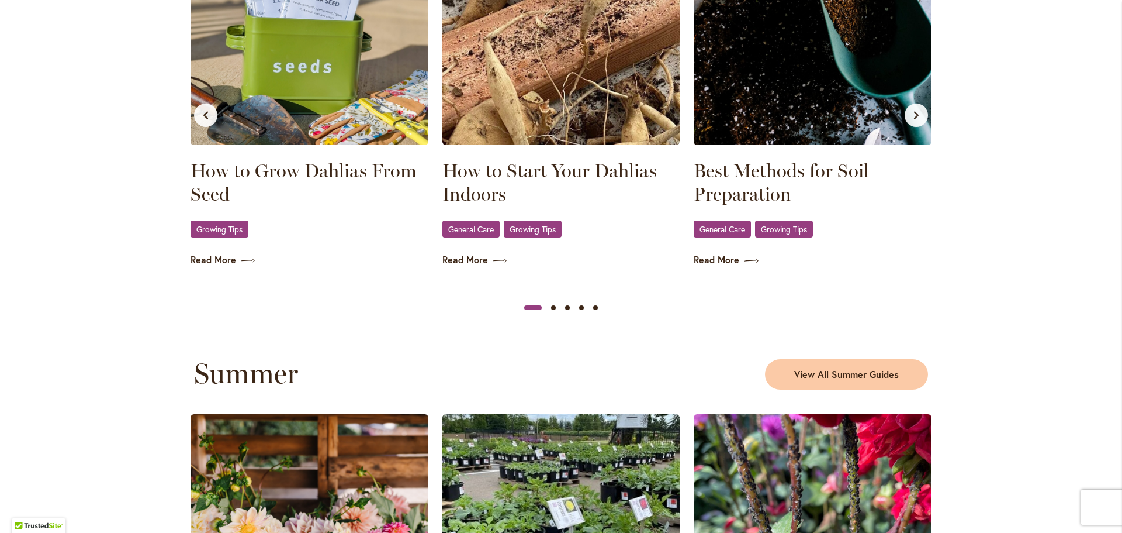
scroll to position [760, 0]
